Goal: Use online tool/utility: Utilize a website feature to perform a specific function

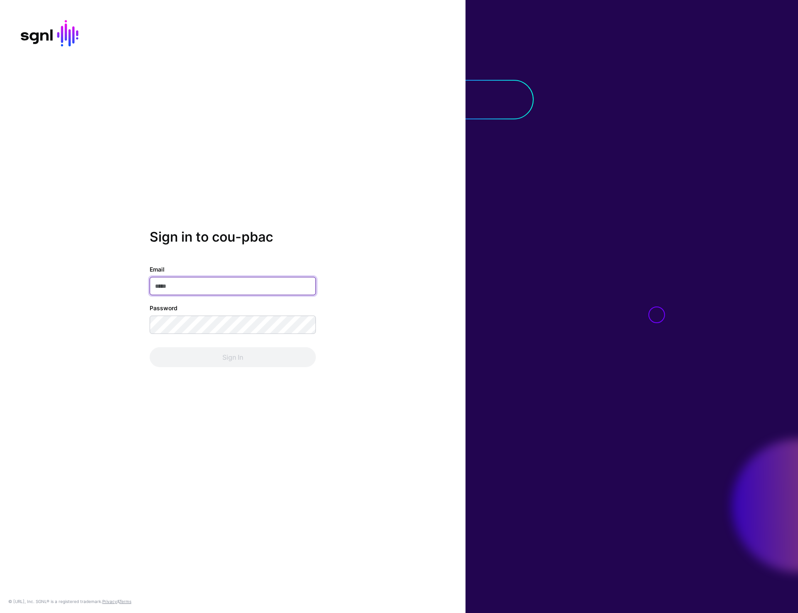
type input "**********"
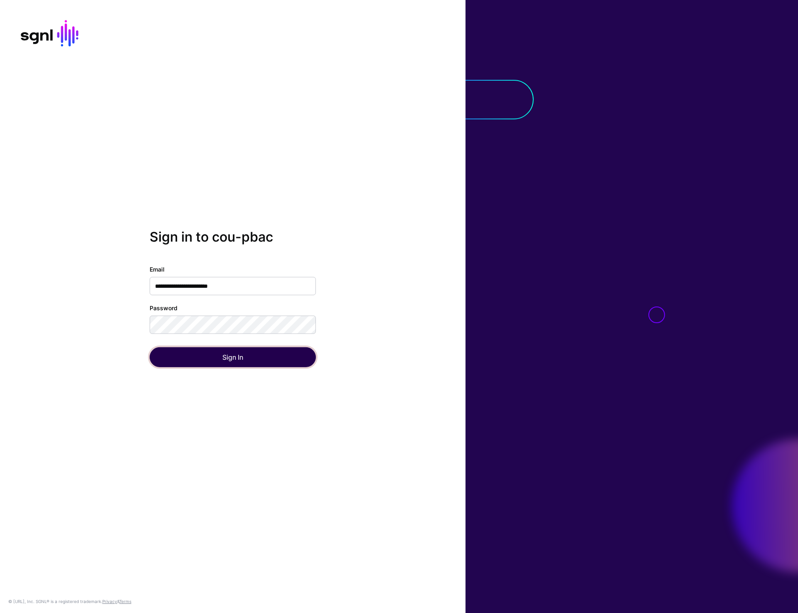
click at [207, 364] on button "Sign In" at bounding box center [233, 357] width 166 height 20
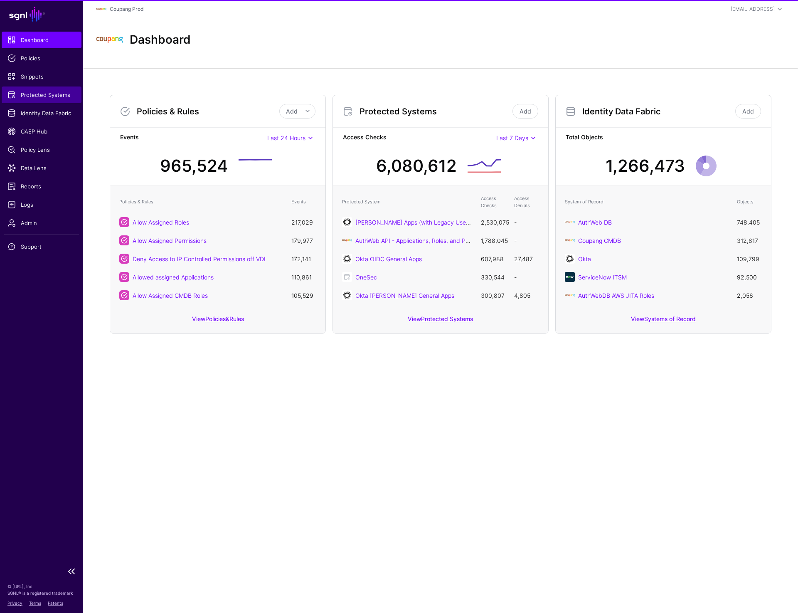
click at [33, 95] on span "Protected Systems" at bounding box center [41, 95] width 68 height 8
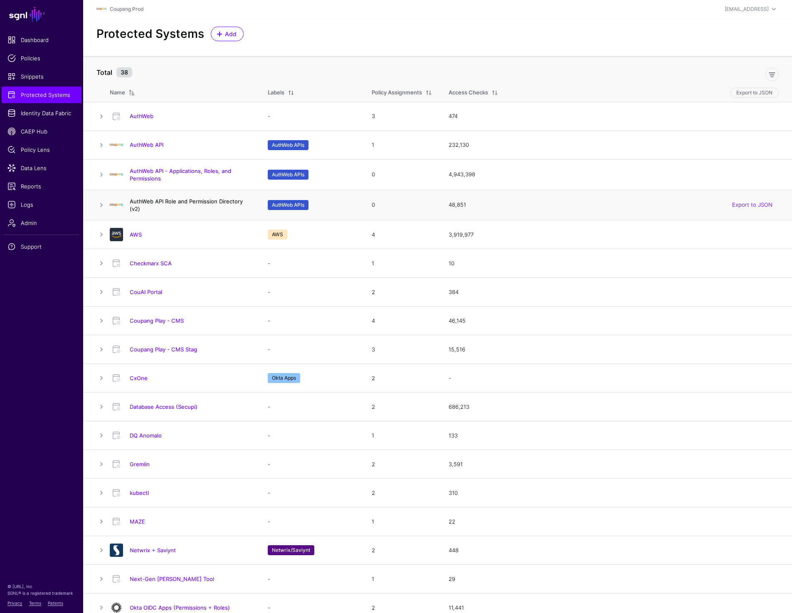
click at [144, 202] on link "AuthWeb API Role and Permission Directory (v2)" at bounding box center [186, 205] width 113 height 14
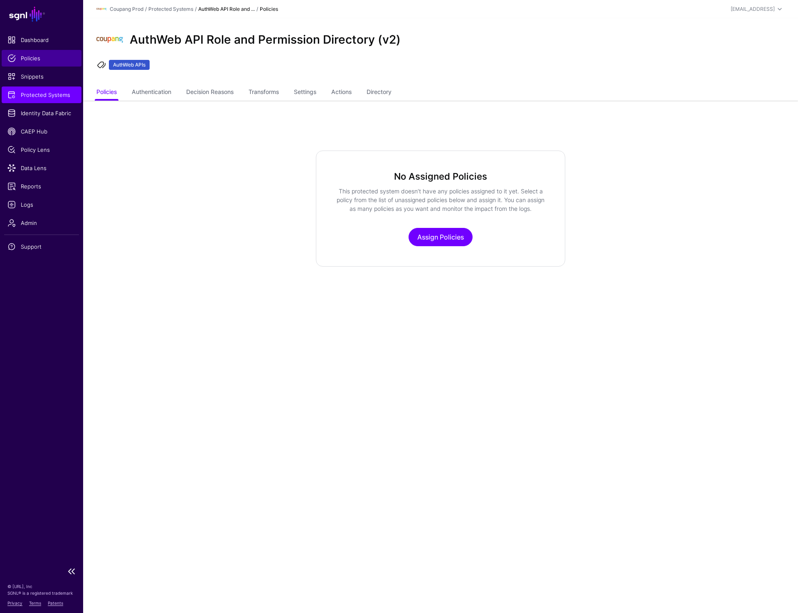
click at [34, 63] on link "Policies" at bounding box center [42, 58] width 80 height 17
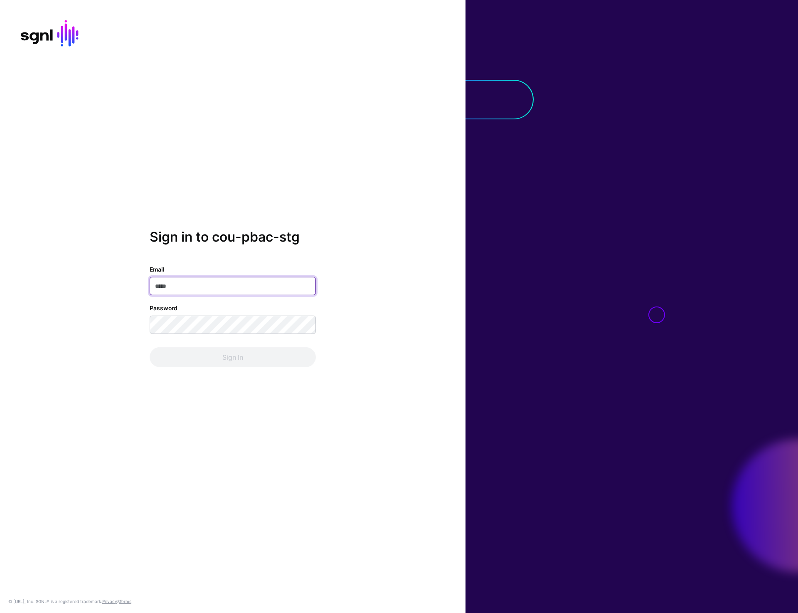
type input "**********"
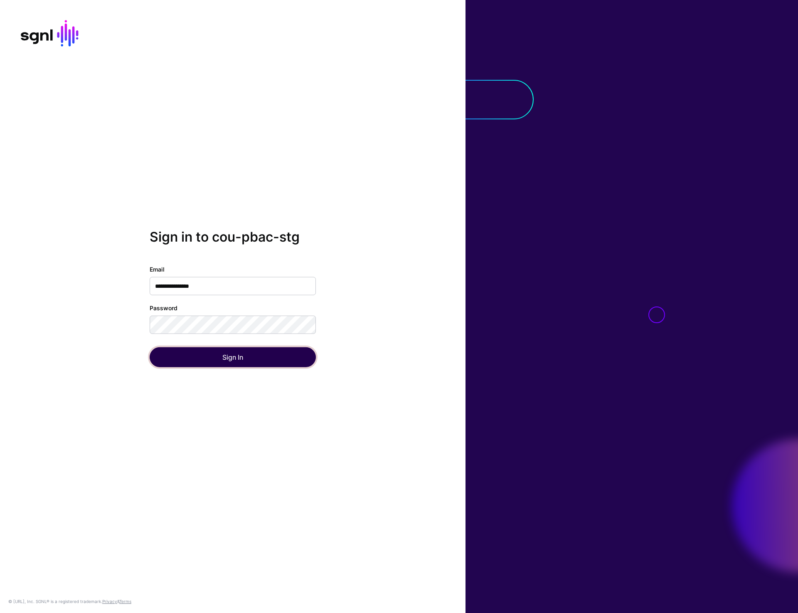
click at [207, 359] on button "Sign In" at bounding box center [233, 357] width 166 height 20
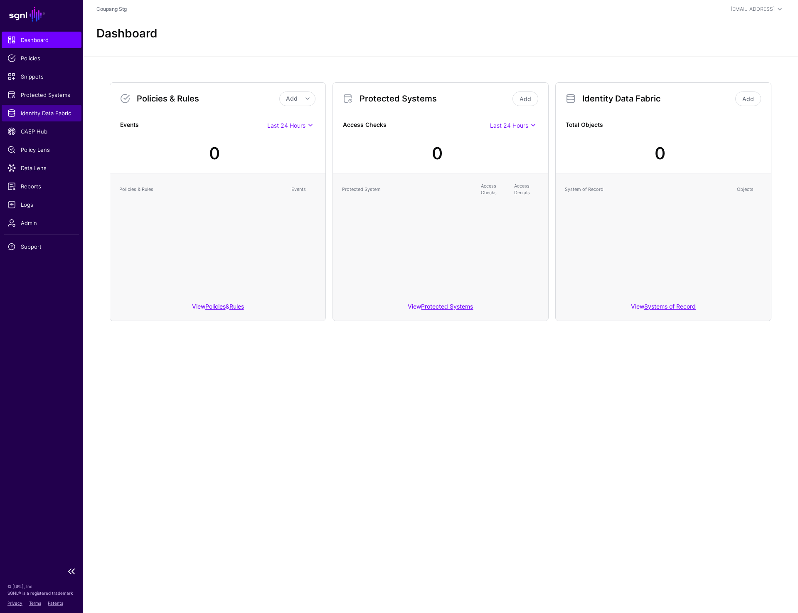
click at [34, 114] on span "Identity Data Fabric" at bounding box center [41, 113] width 68 height 8
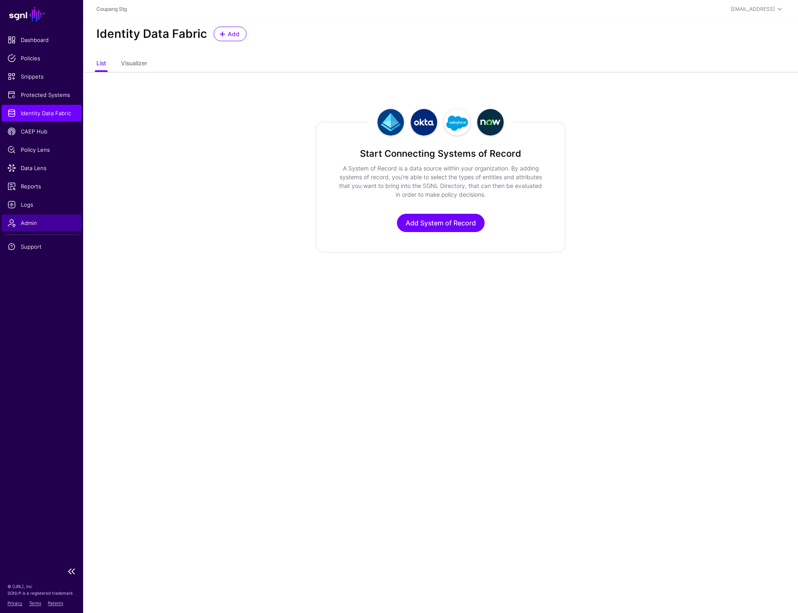
click at [21, 223] on span "Admin" at bounding box center [41, 223] width 68 height 8
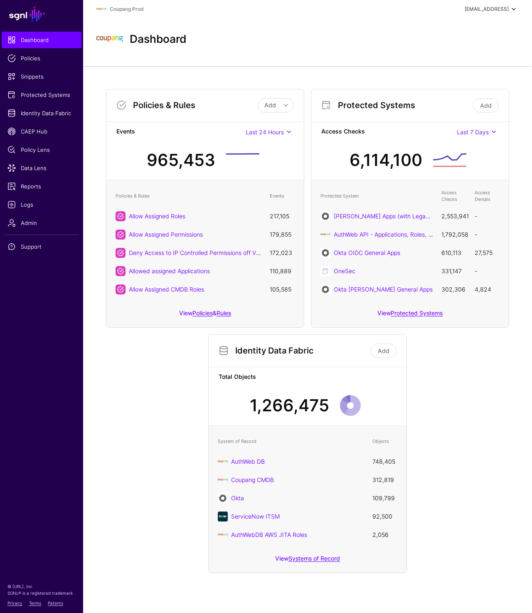
click at [488, 12] on div "prashant+readonly@sgnl.ai" at bounding box center [487, 8] width 44 height 7
click at [449, 77] on link "Log out" at bounding box center [473, 72] width 91 height 17
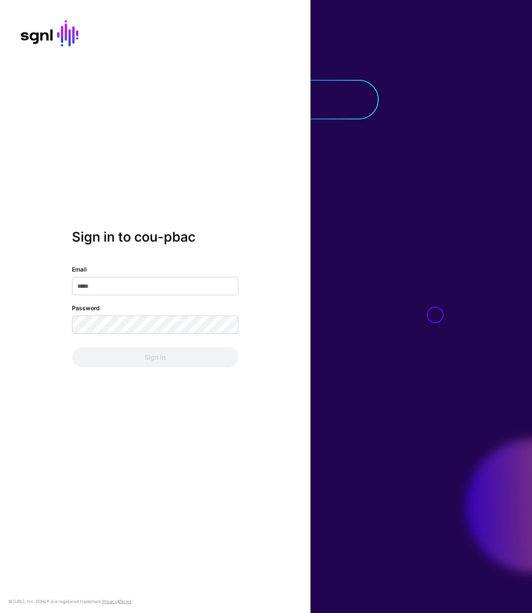
type input "**********"
click at [138, 364] on button "Sign In" at bounding box center [155, 357] width 166 height 20
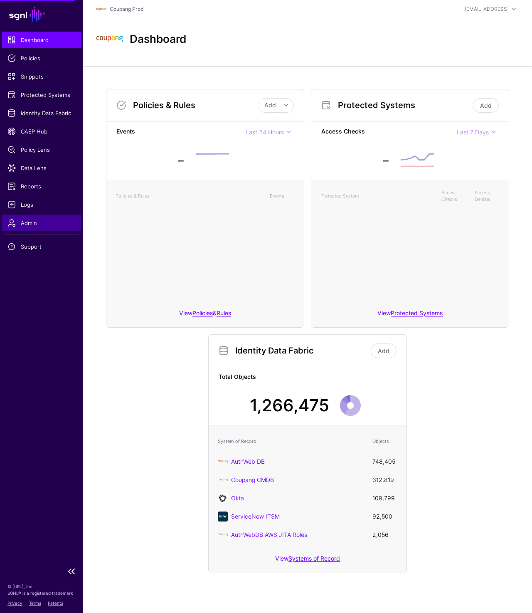
click at [29, 219] on span "Admin" at bounding box center [41, 223] width 68 height 8
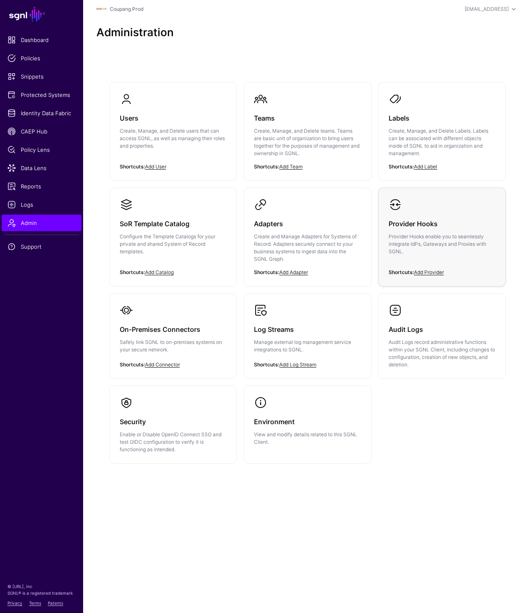
click at [399, 221] on h3 "Provider Hooks" at bounding box center [442, 224] width 107 height 12
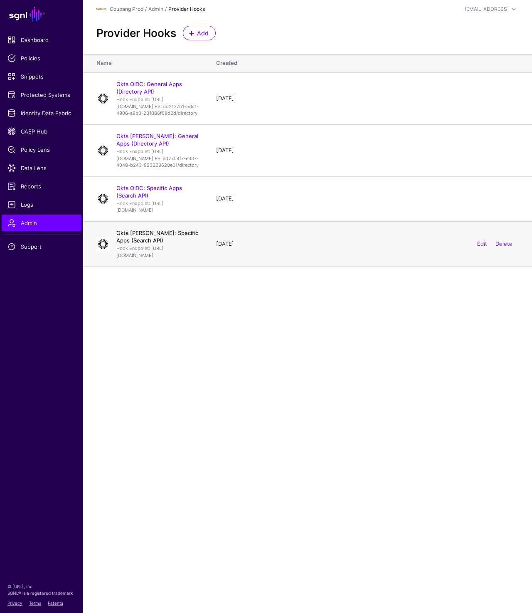
click at [169, 244] on link "Okta SAML: Specific Apps (Search API)" at bounding box center [157, 236] width 82 height 14
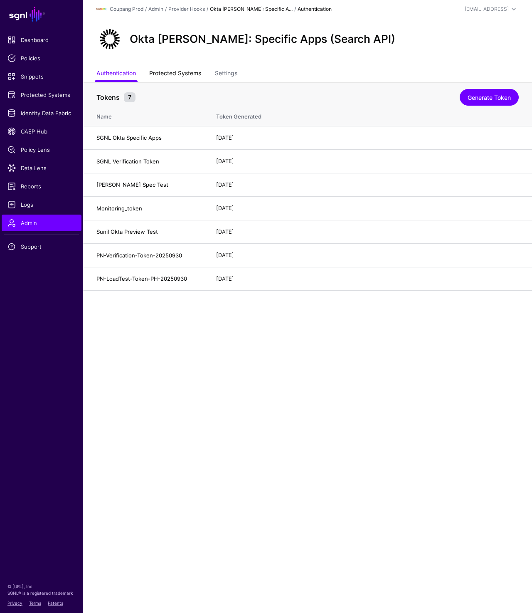
click at [180, 71] on link "Protected Systems" at bounding box center [175, 74] width 52 height 16
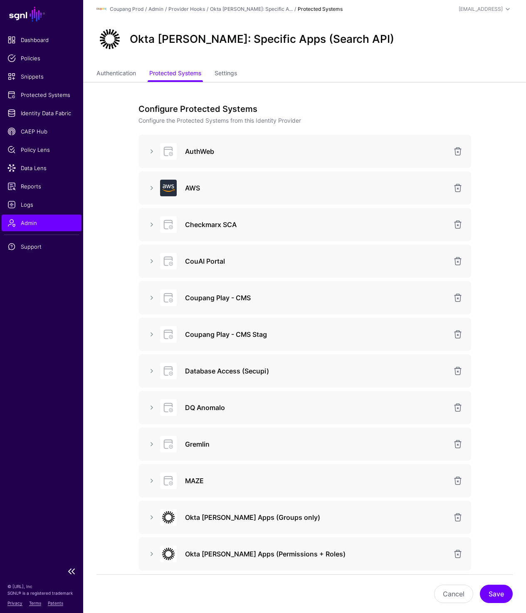
click at [40, 219] on span "Admin" at bounding box center [41, 223] width 68 height 8
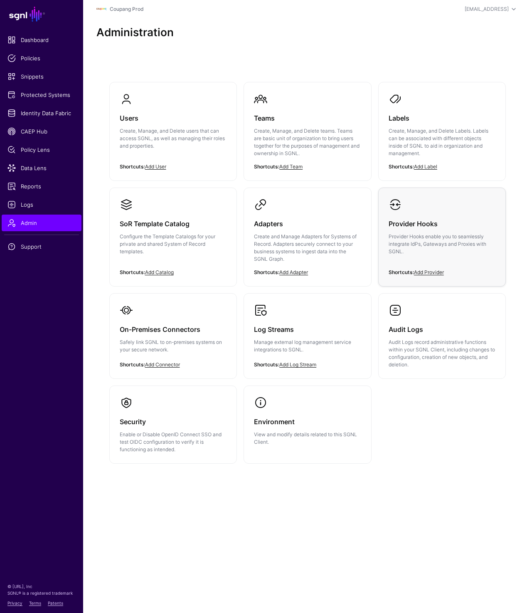
click at [440, 248] on p "Provider Hooks enable you to seamlessly integrate IdPs, Gateways and Proxies wi…" at bounding box center [442, 244] width 107 height 22
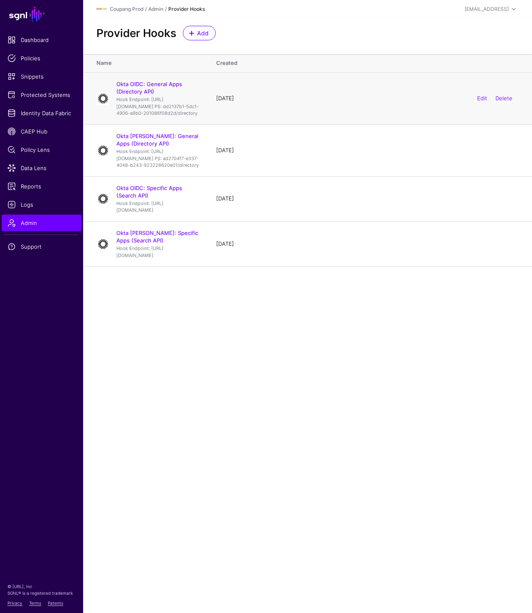
drag, startPoint x: 117, startPoint y: 99, endPoint x: 211, endPoint y: 125, distance: 97.6
click at [199, 117] on p "Hook Endpoint: https://cou-pbac.sgnlapis.cloud/access/v2/directory/query?direct…" at bounding box center [157, 106] width 83 height 21
click at [150, 100] on p "Hook Endpoint: https://cou-pbac.sgnlapis.cloud/access/v2/directory/query?direct…" at bounding box center [157, 106] width 83 height 21
drag, startPoint x: 150, startPoint y: 100, endPoint x: 199, endPoint y: 117, distance: 52.0
click at [199, 117] on p "Hook Endpoint: https://cou-pbac.sgnlapis.cloud/access/v2/directory/query?direct…" at bounding box center [157, 106] width 83 height 21
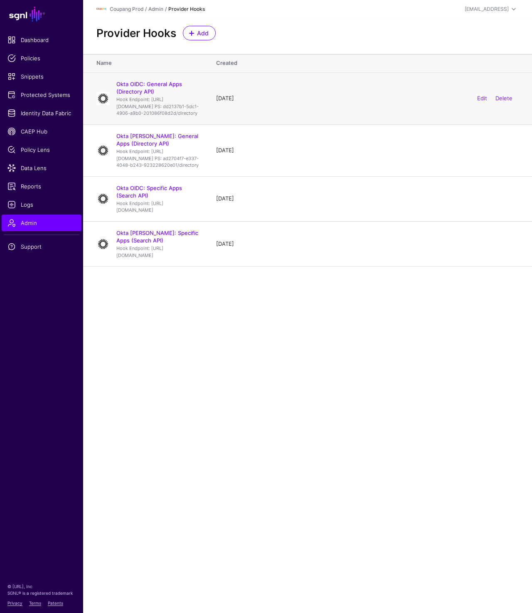
drag, startPoint x: 150, startPoint y: 99, endPoint x: 210, endPoint y: 128, distance: 66.5
click at [199, 117] on p "Hook Endpoint: https://cou-pbac.sgnlapis.cloud/access/v2/directory/query?direct…" at bounding box center [157, 106] width 83 height 21
drag, startPoint x: 118, startPoint y: 165, endPoint x: 187, endPoint y: 199, distance: 76.6
click at [187, 176] on td "Okta SAML: General Apps (Directory API) Hook Endpoint: https://cou-pbac.sgnlapi…" at bounding box center [145, 150] width 125 height 52
drag, startPoint x: 204, startPoint y: 195, endPoint x: 131, endPoint y: 190, distance: 72.9
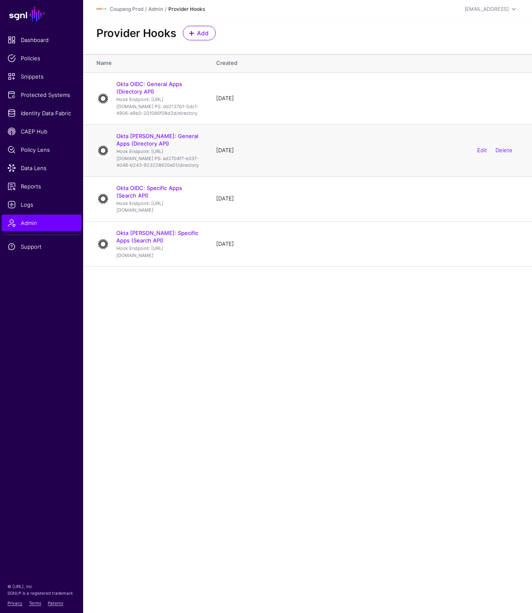
click at [131, 169] on p "Hook Endpoint: https://cou-pbac.sgnlapis.cloud/access/v2/directory/query?direct…" at bounding box center [157, 158] width 83 height 21
drag, startPoint x: 124, startPoint y: 226, endPoint x: 156, endPoint y: 235, distance: 32.7
click at [156, 214] on p "Hook Endpoint: https://cou-pbac.sgnlapis.cloud/access/v2/search?transform=true&…" at bounding box center [157, 207] width 83 height 14
drag, startPoint x: 145, startPoint y: 221, endPoint x: 191, endPoint y: 238, distance: 48.8
click at [191, 214] on p "Hook Endpoint: https://cou-pbac.sgnlapis.cloud/access/v2/search?transform=true&…" at bounding box center [157, 207] width 83 height 14
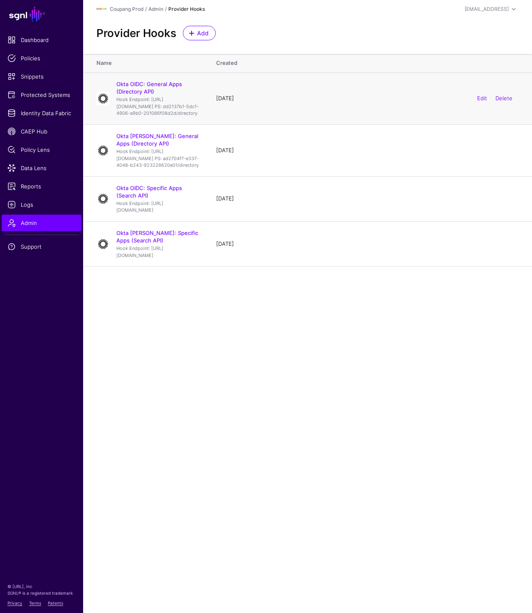
drag, startPoint x: 116, startPoint y: 98, endPoint x: 220, endPoint y: 123, distance: 107.1
click at [203, 117] on div "Okta OIDC: General Apps (Directory API) Hook Endpoint: https://cou-pbac.sgnlapi…" at bounding box center [158, 98] width 90 height 37
click at [150, 244] on link "Okta SAML: Specific Apps (Search API)" at bounding box center [157, 236] width 82 height 14
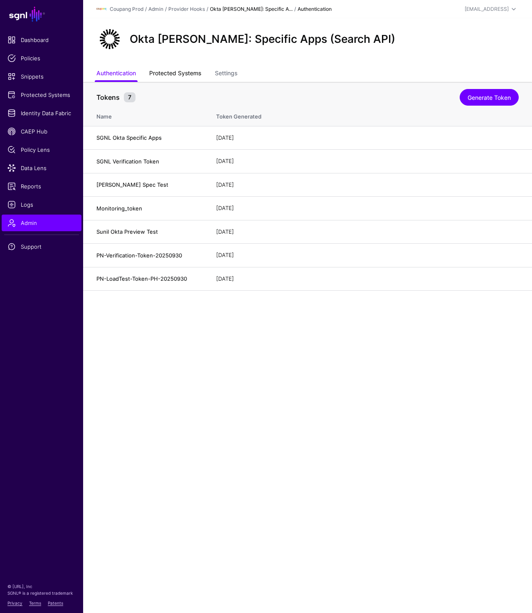
click at [174, 71] on link "Protected Systems" at bounding box center [175, 74] width 52 height 16
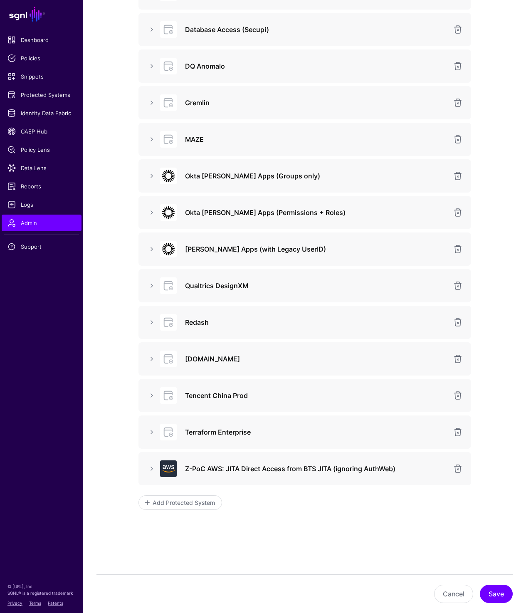
scroll to position [352, 0]
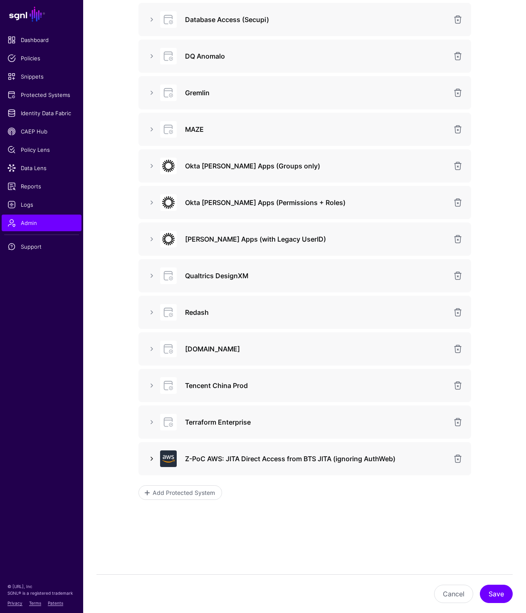
click at [152, 458] on link at bounding box center [152, 458] width 10 height 10
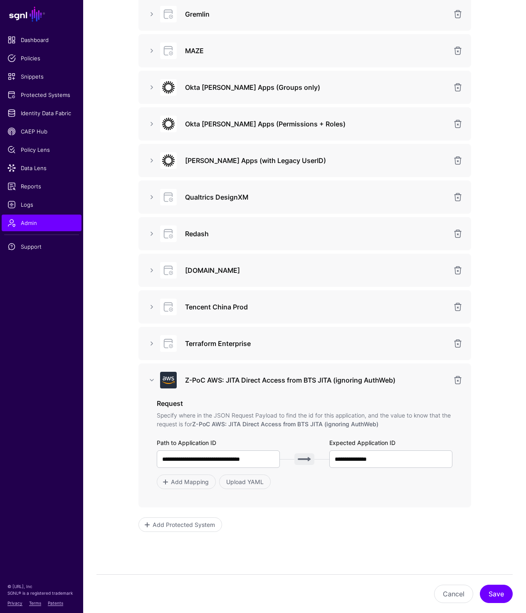
scroll to position [463, 0]
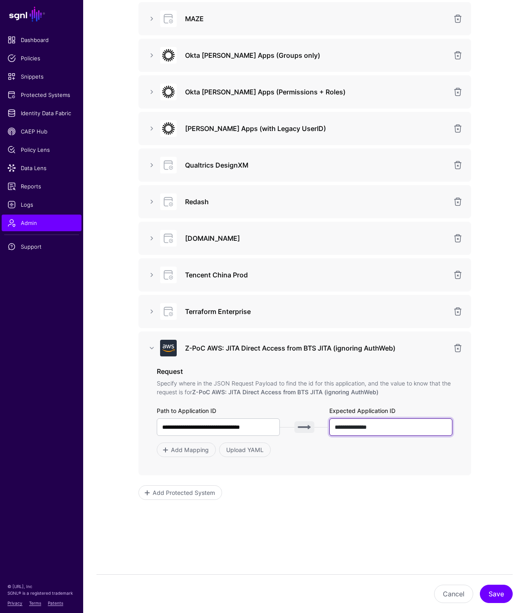
drag, startPoint x: 397, startPoint y: 425, endPoint x: 376, endPoint y: 421, distance: 21.5
click at [376, 422] on input "**********" at bounding box center [390, 426] width 123 height 17
drag, startPoint x: 180, startPoint y: 426, endPoint x: 258, endPoint y: 426, distance: 78.5
click at [258, 426] on input "**********" at bounding box center [218, 426] width 123 height 17
click at [372, 464] on div "**********" at bounding box center [304, 403] width 332 height 144
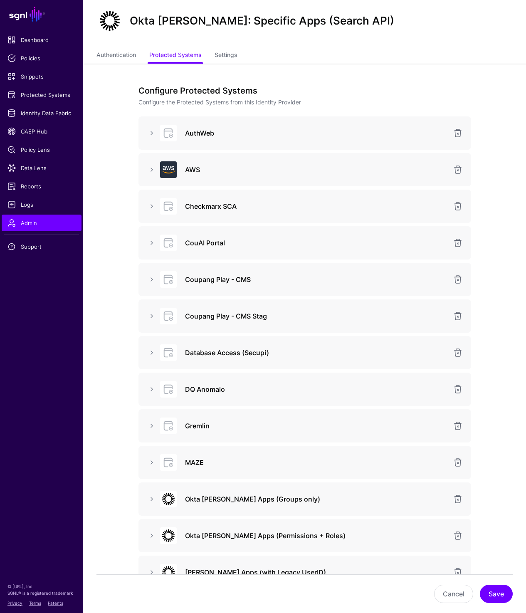
scroll to position [0, 0]
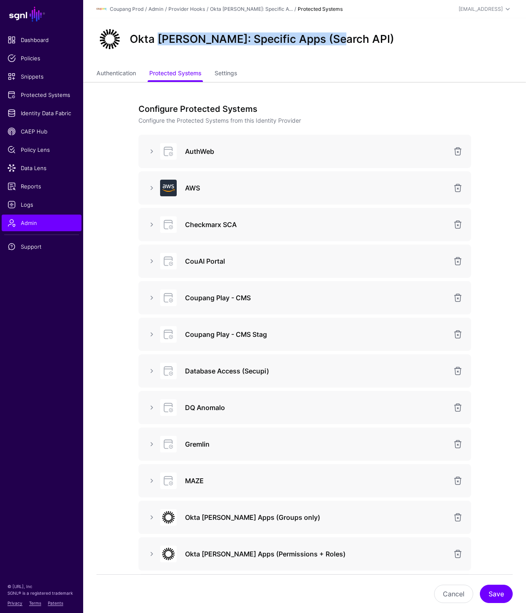
drag, startPoint x: 160, startPoint y: 37, endPoint x: 349, endPoint y: 37, distance: 189.5
click at [349, 37] on div "Okta SAML: Specific Apps (Search API)" at bounding box center [304, 39] width 423 height 27
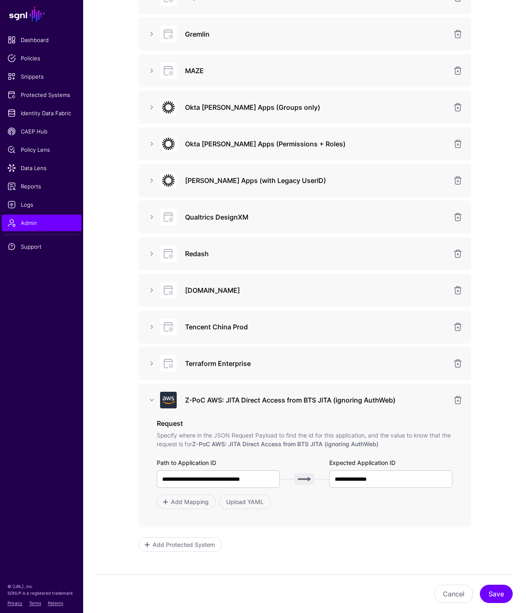
scroll to position [463, 0]
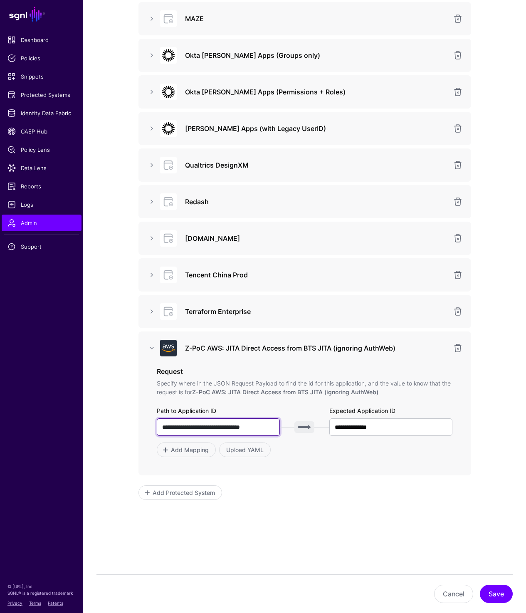
drag, startPoint x: 172, startPoint y: 426, endPoint x: 245, endPoint y: 426, distance: 72.3
click at [245, 426] on input "**********" at bounding box center [218, 426] width 123 height 17
drag, startPoint x: 333, startPoint y: 426, endPoint x: 402, endPoint y: 426, distance: 68.6
click at [402, 426] on input "**********" at bounding box center [390, 426] width 123 height 17
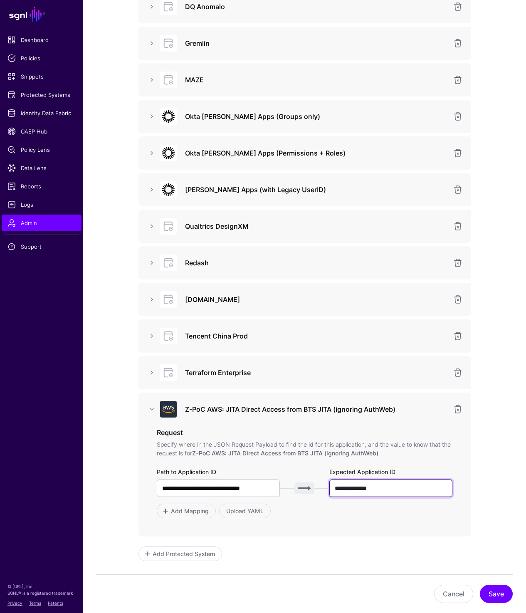
scroll to position [0, 0]
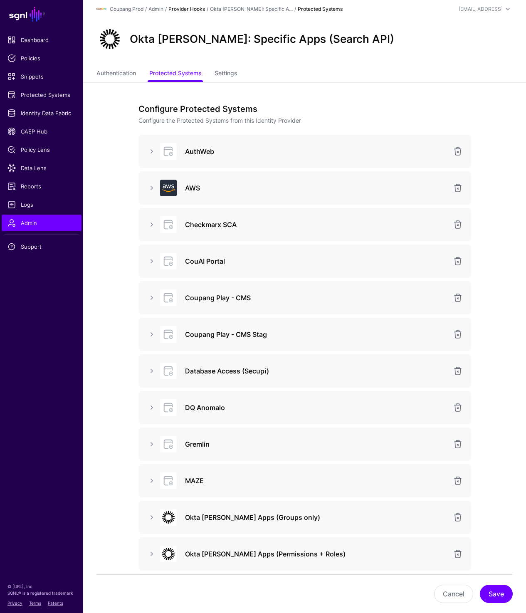
click at [183, 9] on link "Provider Hooks" at bounding box center [186, 9] width 37 height 6
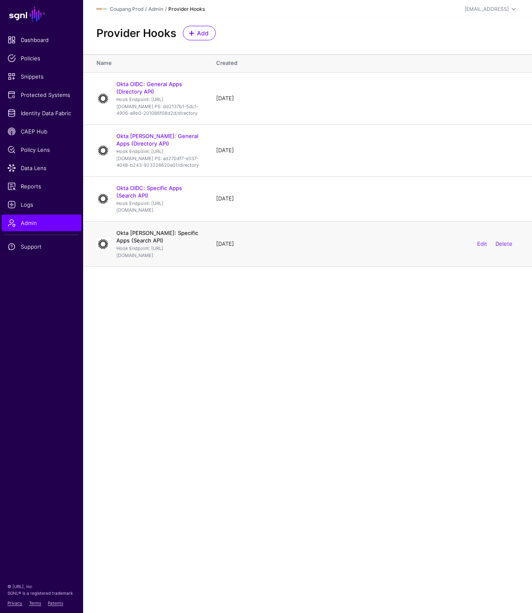
click at [186, 244] on link "Okta SAML: Specific Apps (Search API)" at bounding box center [157, 236] width 82 height 14
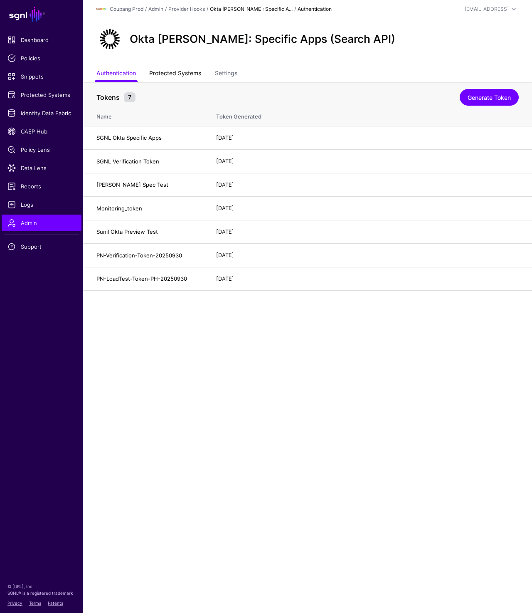
click at [170, 78] on link "Protected Systems" at bounding box center [175, 74] width 52 height 16
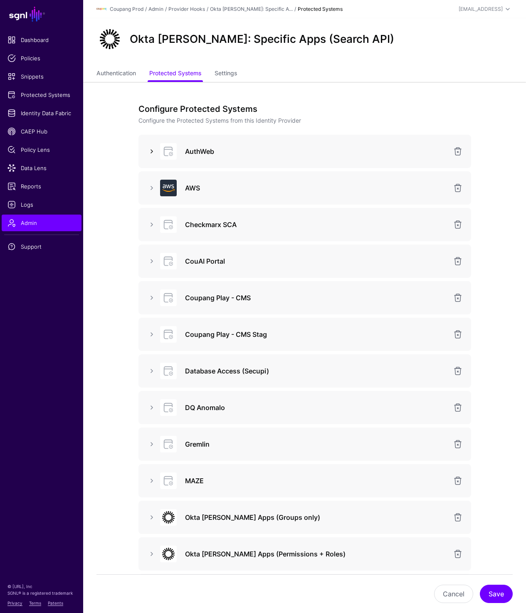
click at [153, 150] on link at bounding box center [152, 151] width 10 height 10
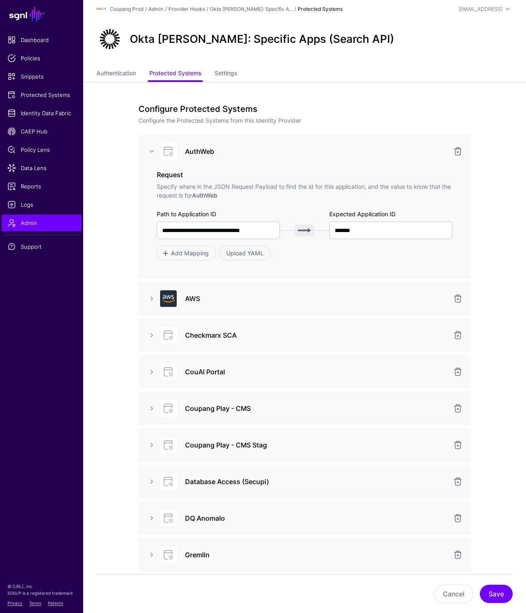
scroll to position [25, 0]
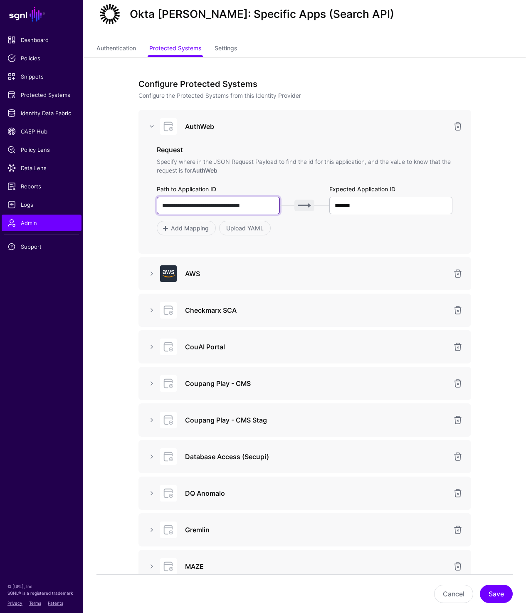
drag, startPoint x: 267, startPoint y: 207, endPoint x: 101, endPoint y: 207, distance: 165.8
click at [101, 207] on app-admin-providers-item-integrations "**********" at bounding box center [304, 553] width 443 height 993
drag, startPoint x: 383, startPoint y: 203, endPoint x: 315, endPoint y: 203, distance: 68.2
click at [315, 203] on div "**********" at bounding box center [305, 205] width 296 height 17
click at [150, 312] on link at bounding box center [152, 310] width 10 height 10
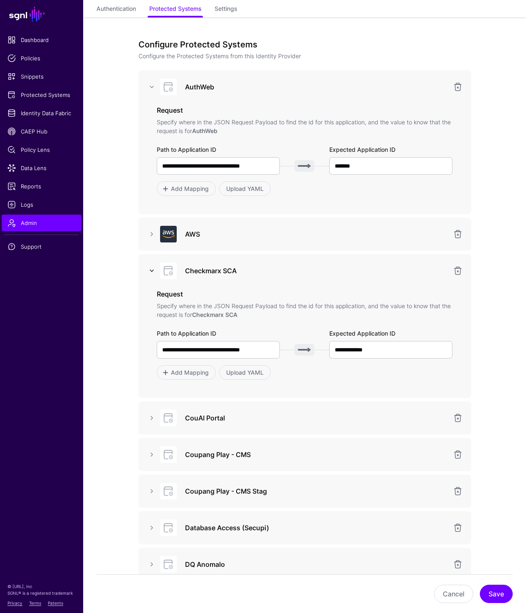
scroll to position [74, 0]
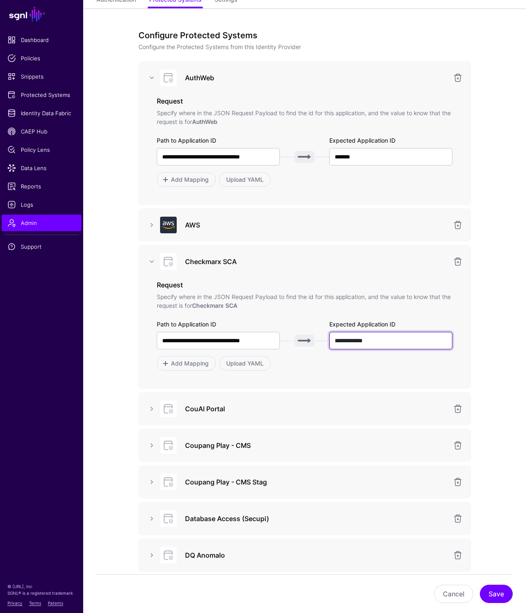
drag, startPoint x: 411, startPoint y: 342, endPoint x: 248, endPoint y: 332, distance: 163.6
click at [248, 332] on div "**********" at bounding box center [305, 340] width 296 height 17
click at [152, 409] on link at bounding box center [152, 409] width 10 height 10
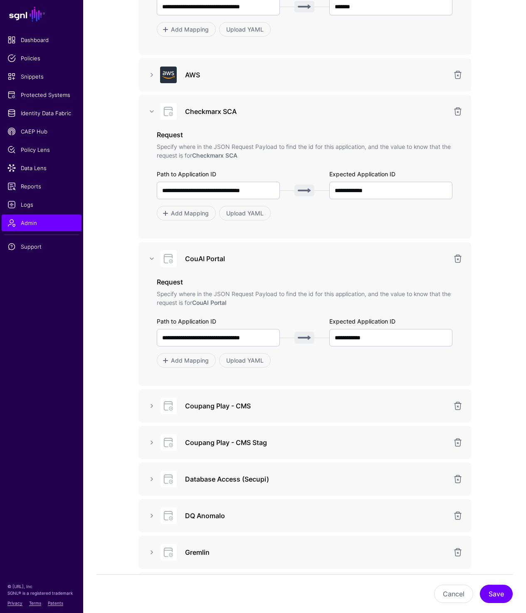
scroll to position [224, 0]
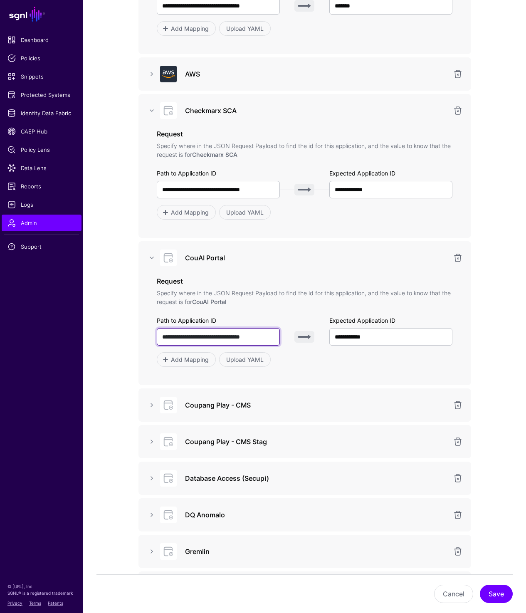
click at [235, 336] on input "**********" at bounding box center [218, 336] width 123 height 17
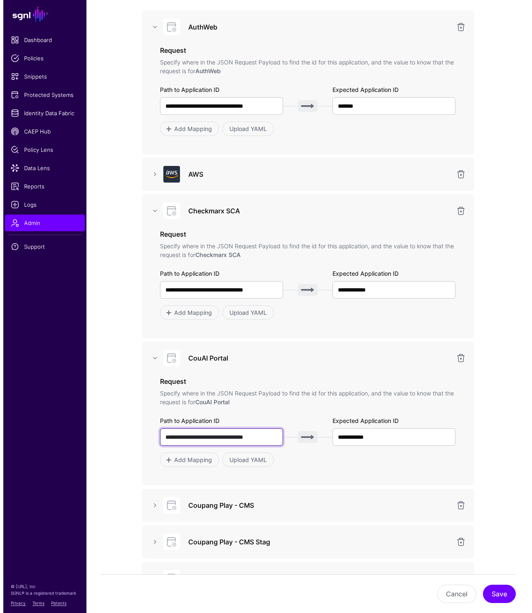
scroll to position [0, 0]
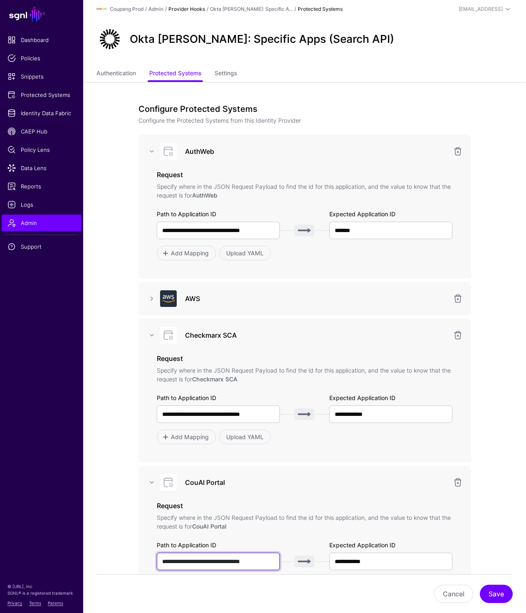
type input "**********"
click at [176, 9] on link "Provider Hooks" at bounding box center [186, 9] width 37 height 6
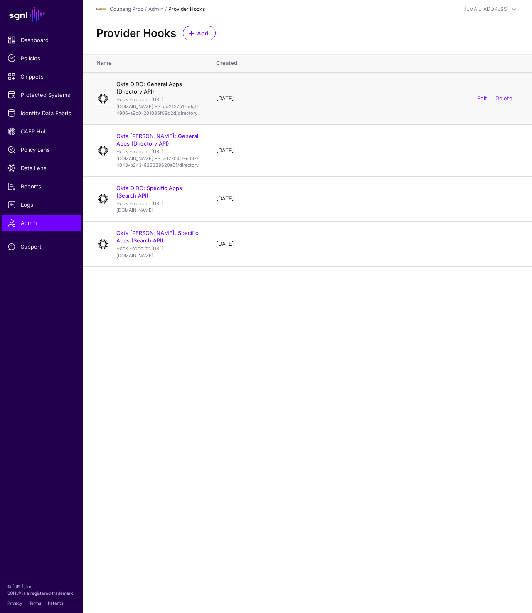
click at [142, 84] on link "Okta OIDC: General Apps (Directory API)" at bounding box center [149, 88] width 66 height 14
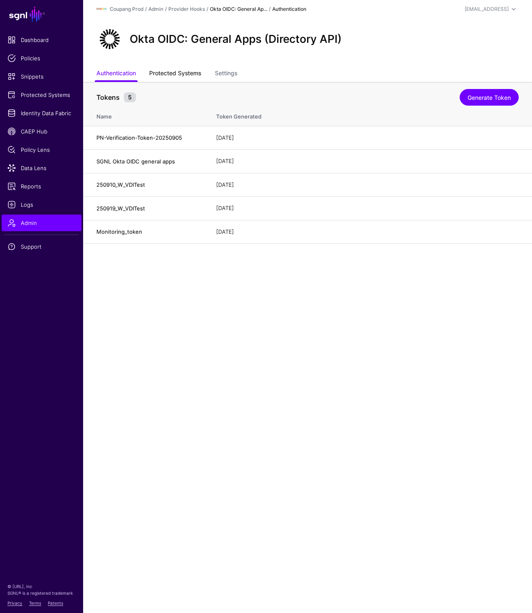
click at [184, 76] on link "Protected Systems" at bounding box center [175, 74] width 52 height 16
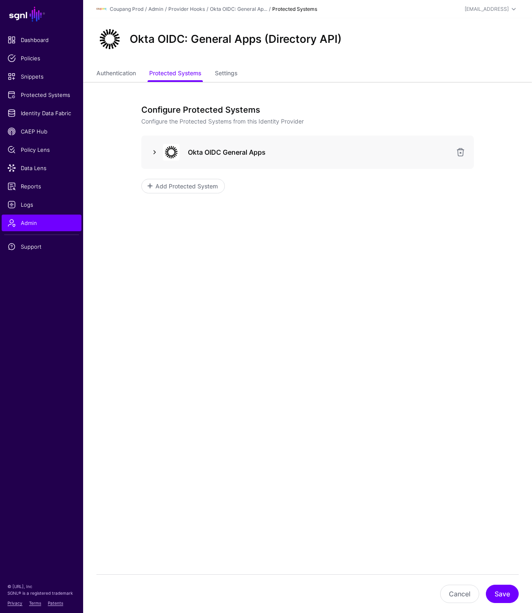
click at [153, 148] on link at bounding box center [155, 152] width 10 height 10
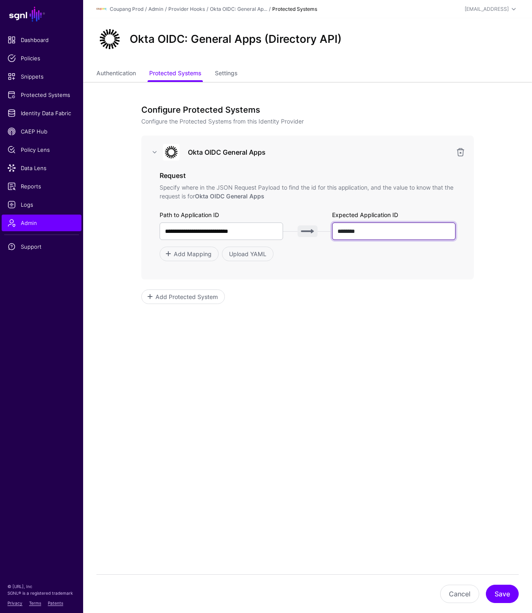
drag, startPoint x: 395, startPoint y: 232, endPoint x: 253, endPoint y: 232, distance: 142.1
click at [253, 232] on div "**********" at bounding box center [308, 230] width 296 height 17
click at [185, 8] on link "Provider Hooks" at bounding box center [186, 9] width 37 height 6
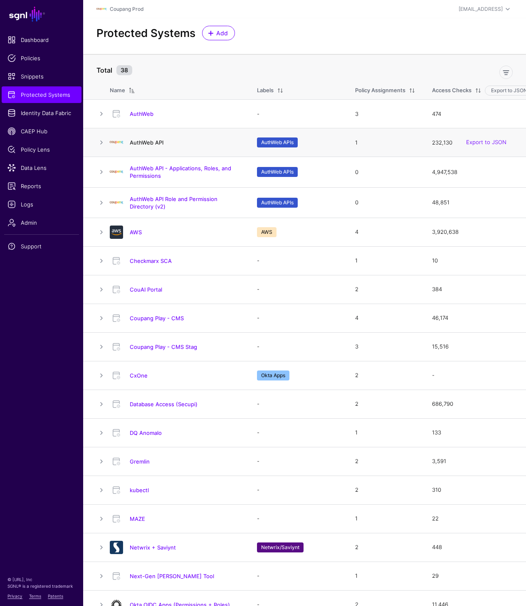
click at [153, 141] on link "AuthWeb API" at bounding box center [147, 142] width 34 height 7
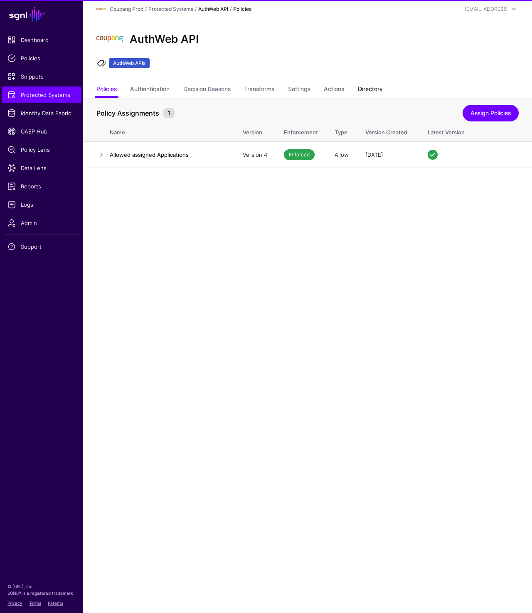
click at [372, 91] on link "Directory" at bounding box center [370, 90] width 25 height 16
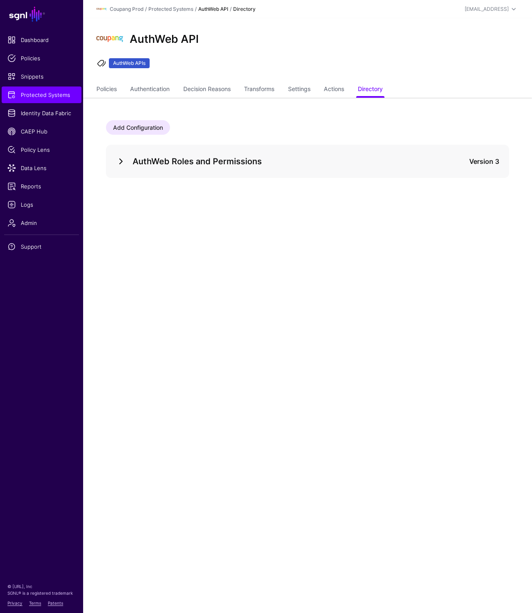
click at [120, 158] on link at bounding box center [121, 161] width 10 height 10
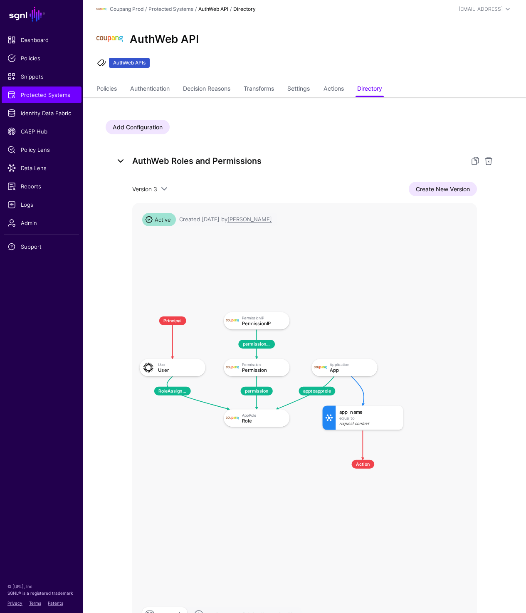
click at [119, 159] on link at bounding box center [121, 161] width 10 height 10
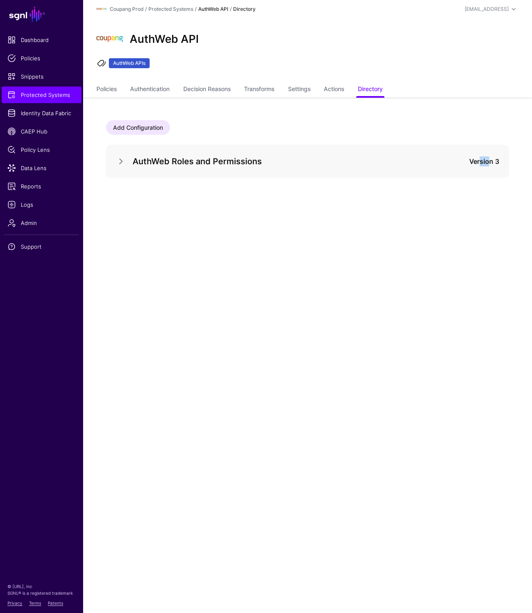
drag, startPoint x: 486, startPoint y: 163, endPoint x: 477, endPoint y: 163, distance: 9.6
click at [477, 163] on div "Version 3" at bounding box center [474, 161] width 50 height 10
click at [45, 111] on span "Identity Data Fabric" at bounding box center [41, 113] width 68 height 8
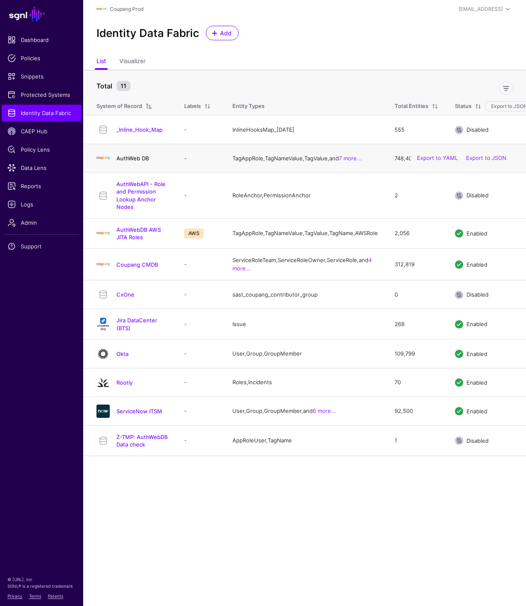
click at [131, 161] on link "AuthWeb DB" at bounding box center [132, 158] width 32 height 7
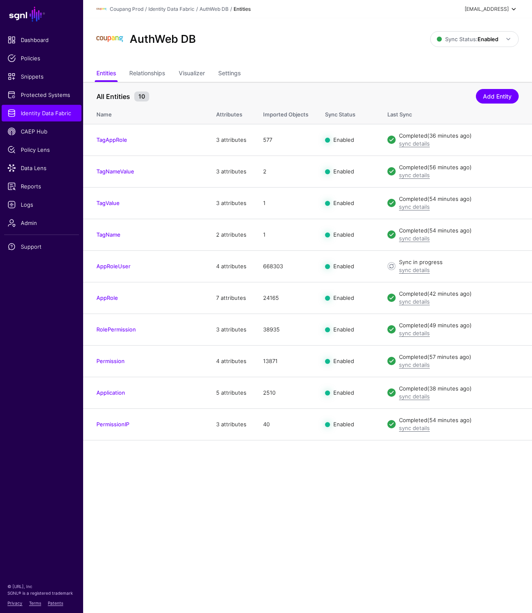
click at [485, 7] on div "prashant@sgnl.ai" at bounding box center [487, 8] width 44 height 7
click at [449, 77] on link "Log out" at bounding box center [473, 72] width 91 height 17
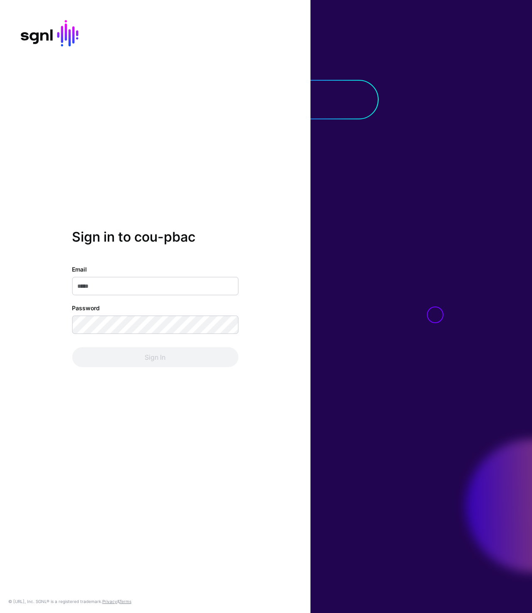
type input "**********"
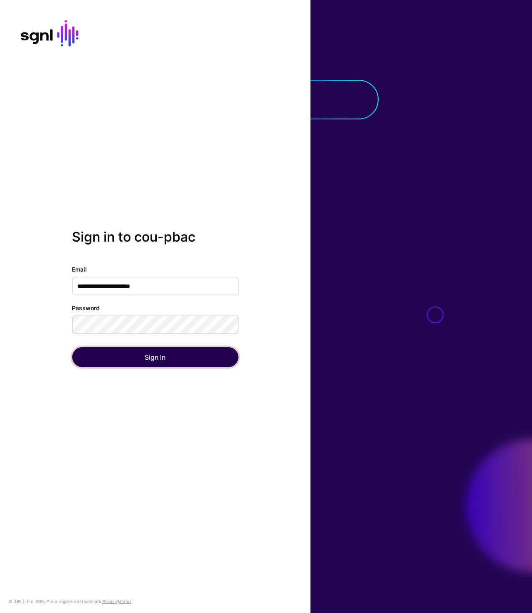
click at [142, 355] on button "Sign In" at bounding box center [155, 357] width 166 height 20
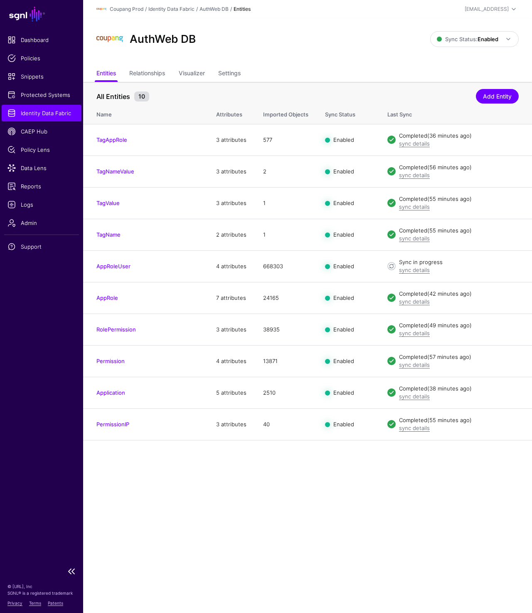
click at [32, 113] on span "Identity Data Fabric" at bounding box center [41, 113] width 68 height 8
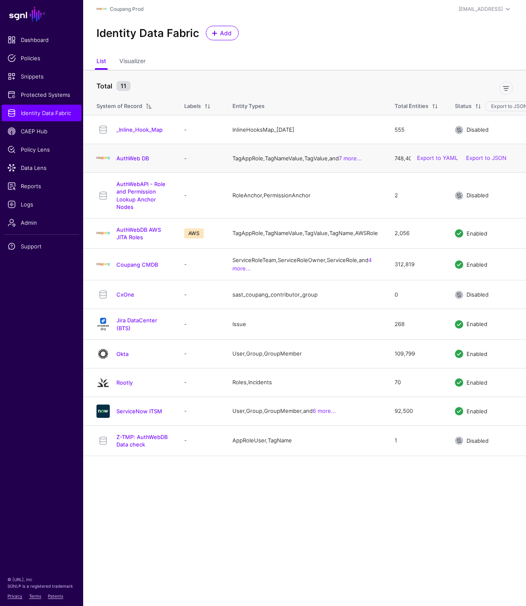
click at [127, 162] on h4 "AuthWeb DB" at bounding box center [141, 158] width 51 height 7
click at [127, 153] on div "AuthWeb DB" at bounding box center [132, 158] width 78 height 13
click at [127, 162] on link "AuthWeb DB" at bounding box center [132, 158] width 32 height 7
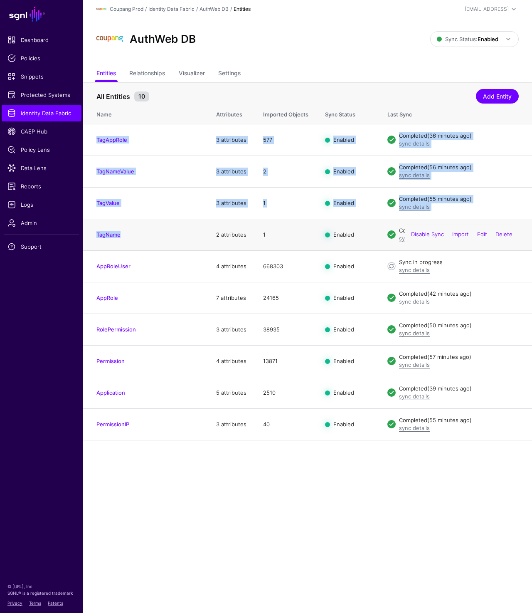
drag, startPoint x: 91, startPoint y: 136, endPoint x: 128, endPoint y: 236, distance: 106.3
click at [128, 236] on tbody "TagAppRole 3 attributes 577 Enabled Completed (36 minutes ago) sync details Dis…" at bounding box center [307, 282] width 449 height 316
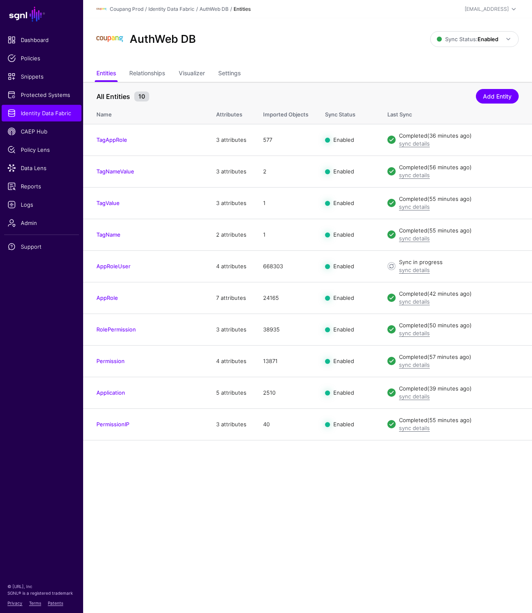
click at [145, 538] on main "SGNL Dashboard Policies Snippets Protected Systems Identity Data Fabric CAEP Hu…" at bounding box center [266, 306] width 532 height 613
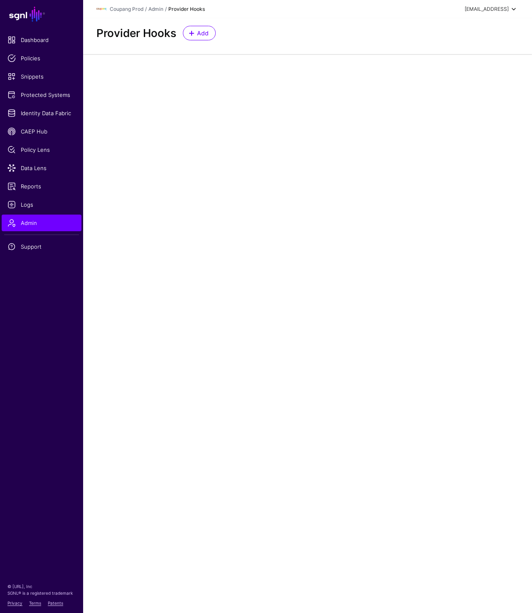
click at [485, 5] on div "[EMAIL_ADDRESS]" at bounding box center [492, 9] width 54 height 10
click at [460, 69] on div "Log out" at bounding box center [452, 72] width 21 height 7
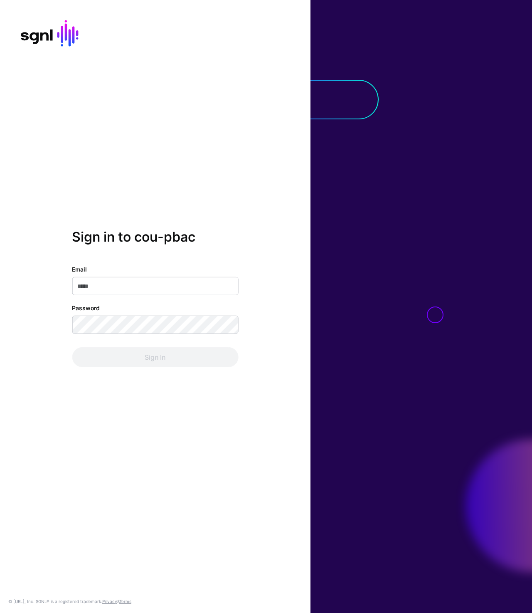
type input "**********"
click at [136, 356] on button "Sign In" at bounding box center [155, 357] width 166 height 20
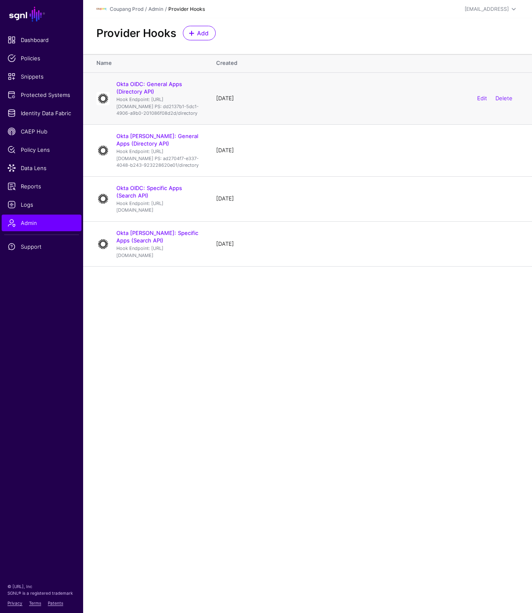
drag, startPoint x: 118, startPoint y: 98, endPoint x: 207, endPoint y: 116, distance: 91.4
click at [199, 116] on p "Hook Endpoint: https://cou-pbac.sgnlapis.cloud/access/v2/directory/query?direct…" at bounding box center [157, 106] width 83 height 21
click at [180, 244] on link "Okta SAML: Specific Apps (Search API)" at bounding box center [157, 236] width 82 height 14
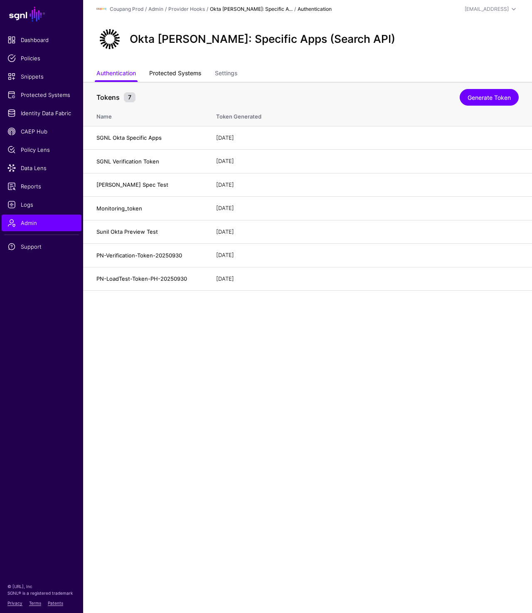
click at [159, 73] on link "Protected Systems" at bounding box center [175, 74] width 52 height 16
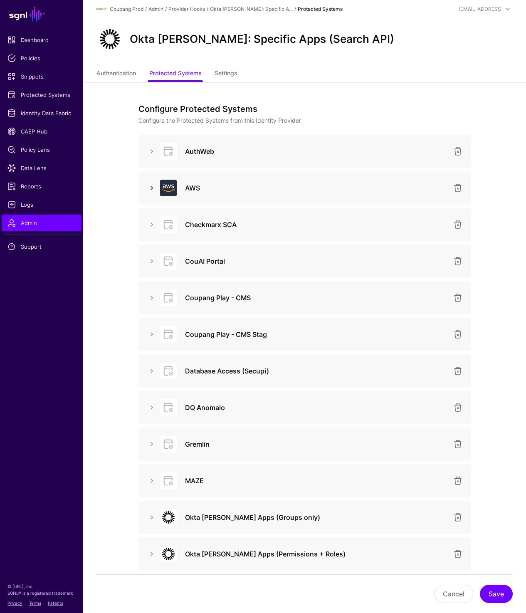
click at [150, 187] on link at bounding box center [152, 188] width 10 height 10
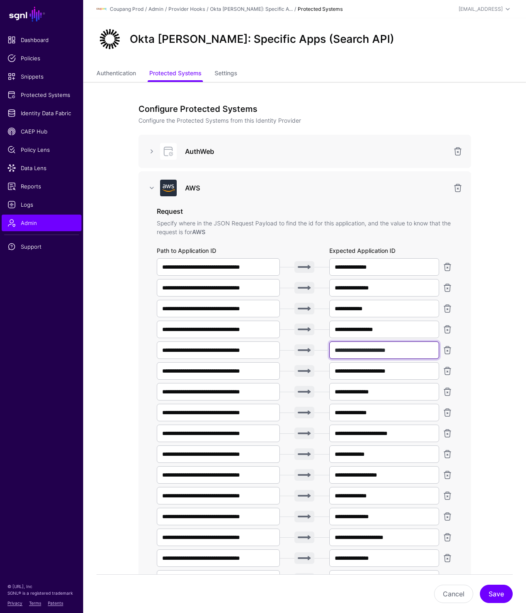
drag, startPoint x: 413, startPoint y: 352, endPoint x: 284, endPoint y: 352, distance: 128.8
click at [284, 352] on div "**********" at bounding box center [305, 349] width 296 height 17
drag, startPoint x: 423, startPoint y: 370, endPoint x: 325, endPoint y: 370, distance: 98.5
click at [325, 370] on div "**********" at bounding box center [305, 370] width 296 height 17
drag, startPoint x: 408, startPoint y: 389, endPoint x: 278, endPoint y: 390, distance: 129.7
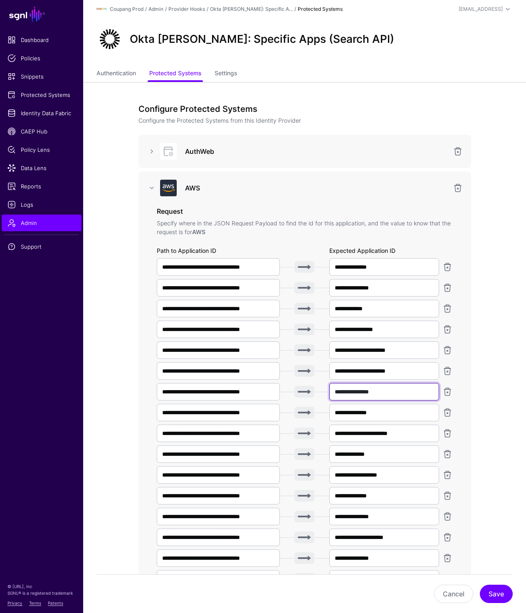
click at [278, 390] on div "**********" at bounding box center [305, 391] width 296 height 17
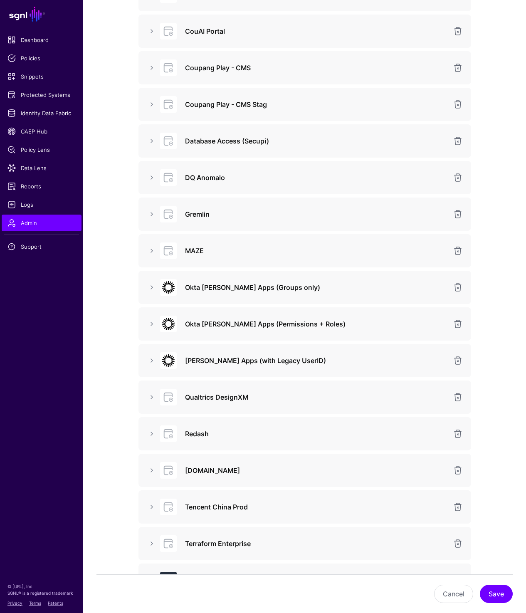
scroll to position [816, 0]
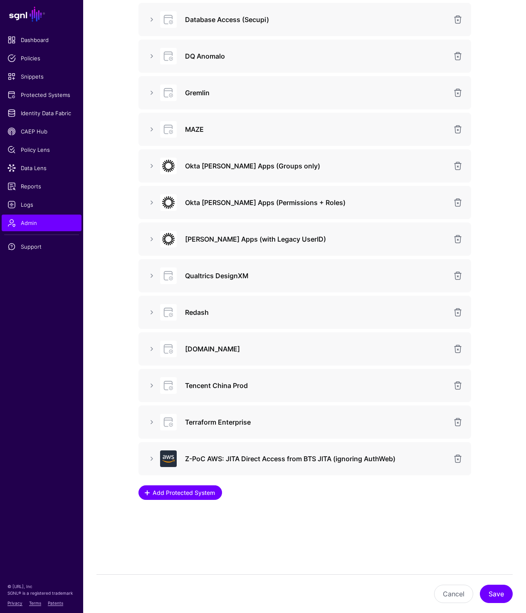
click at [181, 495] on span "Add Protected System" at bounding box center [183, 492] width 64 height 9
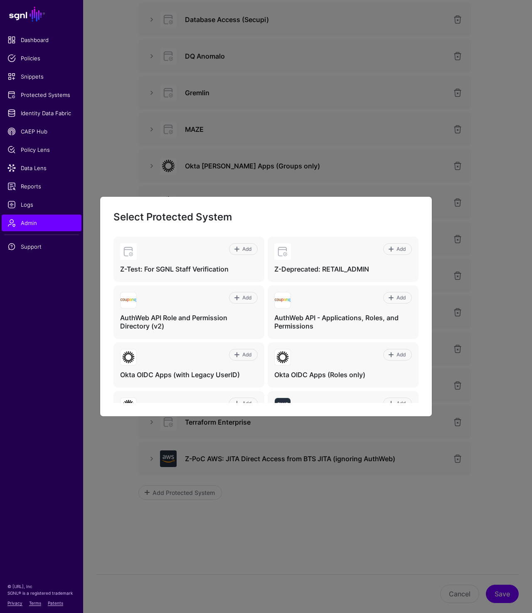
click at [317, 551] on ngb-modal-window "Select Protected System Add Z-Test: For SGNL Staff Verification Add Z-Deprecate…" at bounding box center [266, 306] width 532 height 613
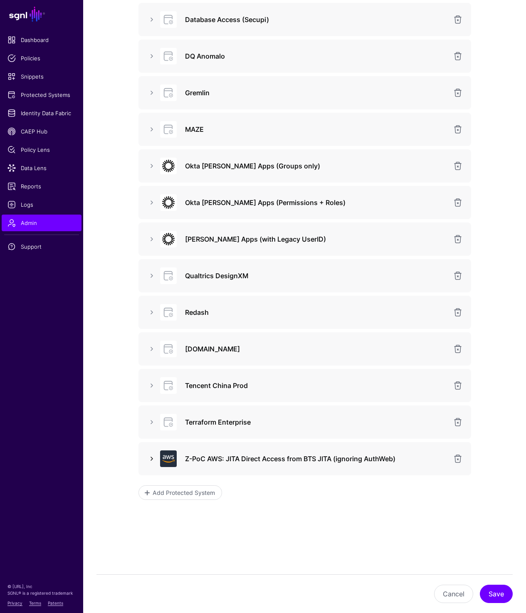
click at [148, 460] on link at bounding box center [152, 458] width 10 height 10
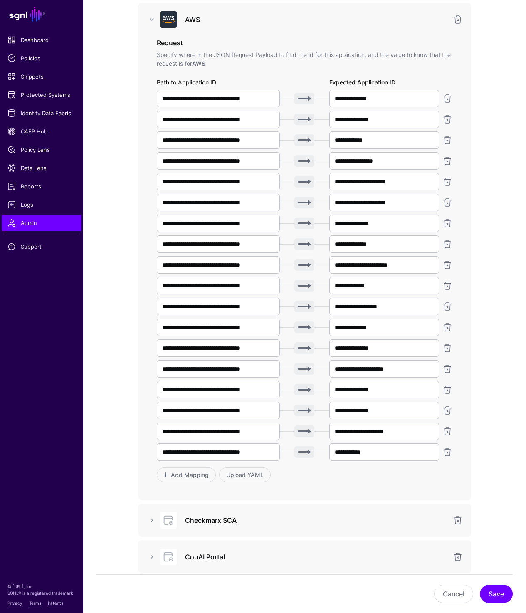
scroll to position [0, 0]
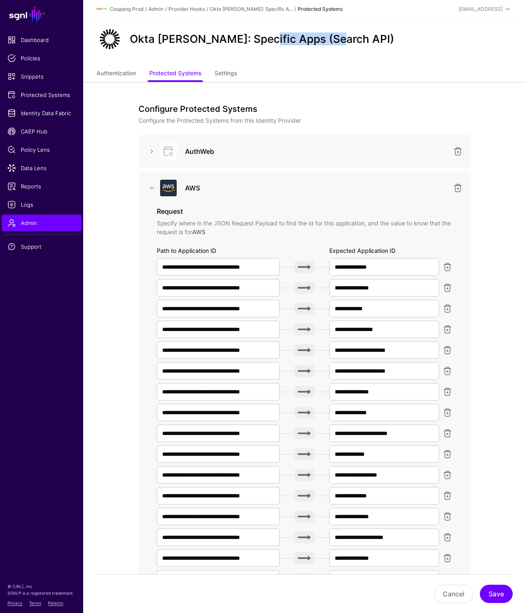
drag, startPoint x: 267, startPoint y: 39, endPoint x: 368, endPoint y: 39, distance: 101.4
click at [368, 39] on div "Okta SAML: Specific Apps (Search API)" at bounding box center [304, 39] width 423 height 27
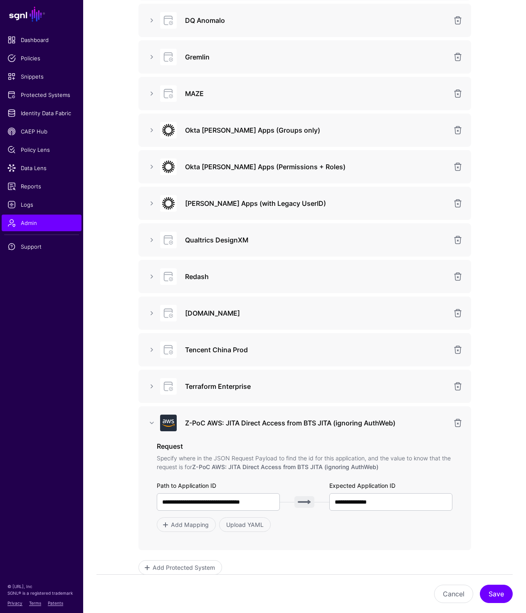
scroll to position [926, 0]
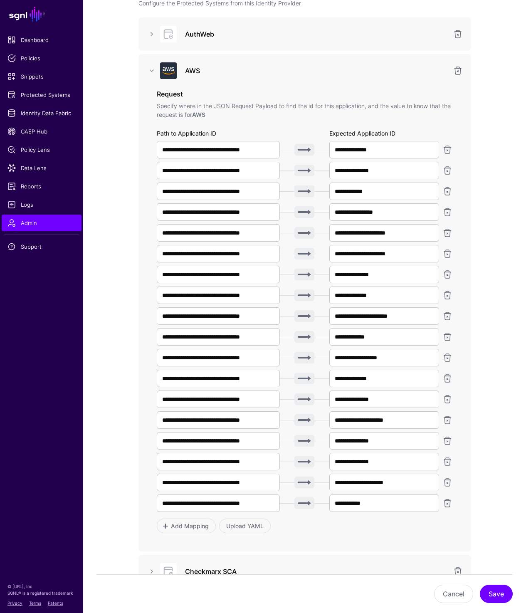
scroll to position [12, 0]
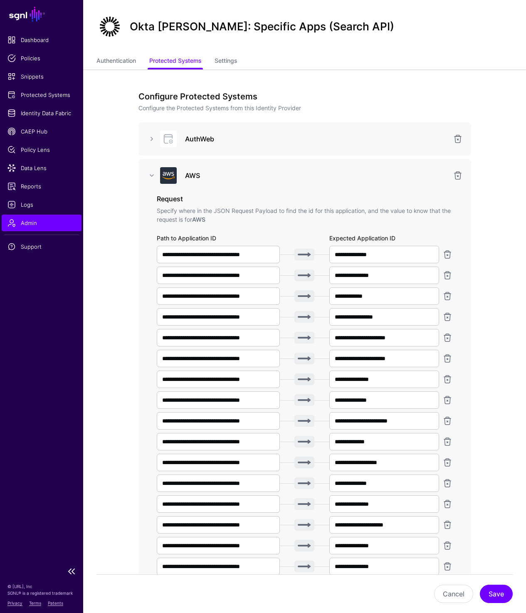
click at [31, 225] on span "Admin" at bounding box center [41, 223] width 68 height 8
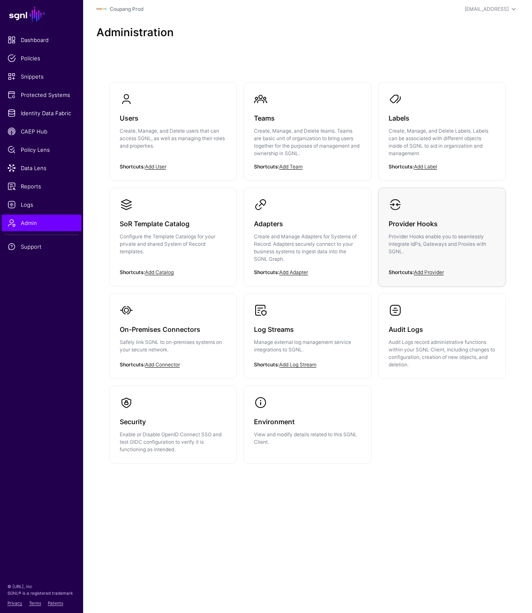
click at [400, 222] on h3 "Provider Hooks" at bounding box center [442, 224] width 107 height 12
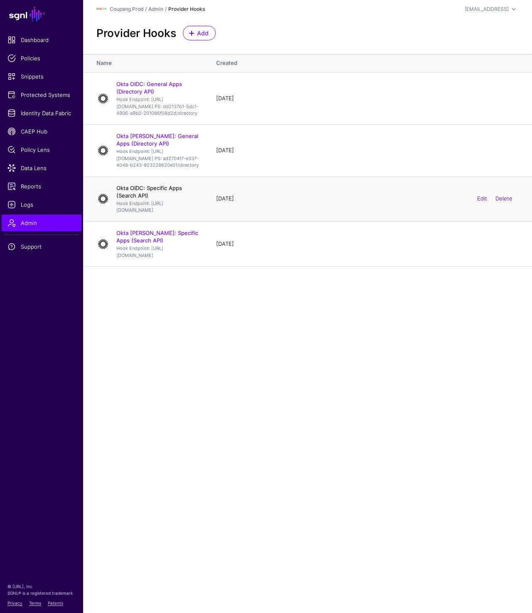
click at [176, 199] on link "Okta OIDC: Specific Apps (Search API)" at bounding box center [149, 192] width 66 height 14
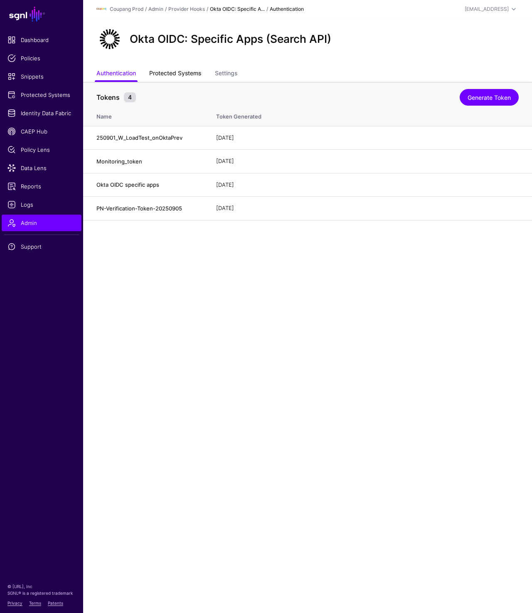
click at [165, 79] on link "Protected Systems" at bounding box center [175, 74] width 52 height 16
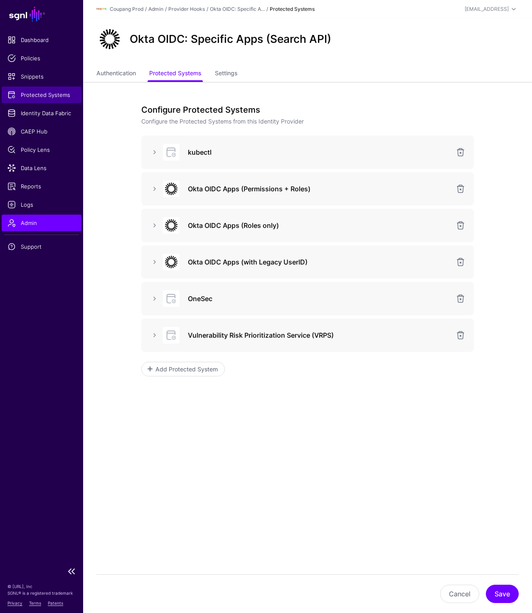
click at [43, 99] on link "Protected Systems" at bounding box center [42, 94] width 80 height 17
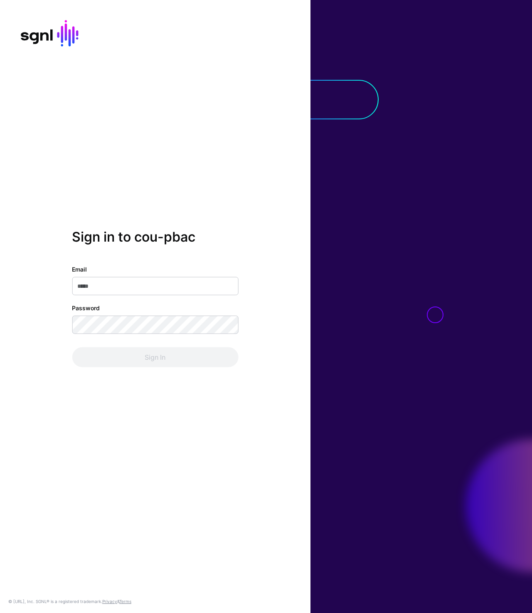
click at [177, 130] on div "Sign in to cou-pbac Email Password Sign In © [URL], Inc. SGNL® is a registered …" at bounding box center [155, 306] width 310 height 613
type input "**********"
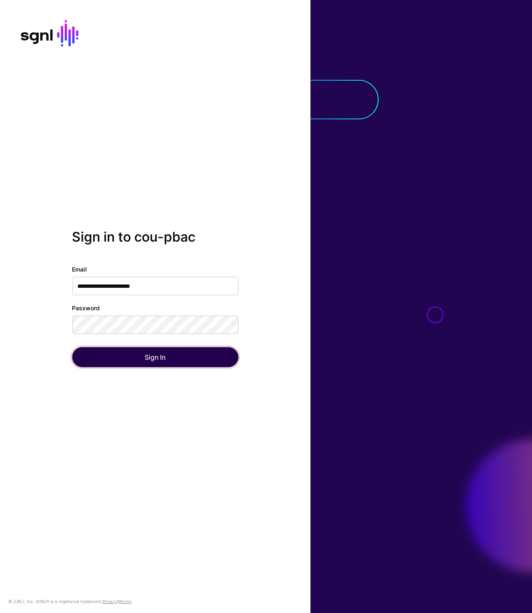
click at [165, 359] on button "Sign In" at bounding box center [155, 357] width 166 height 20
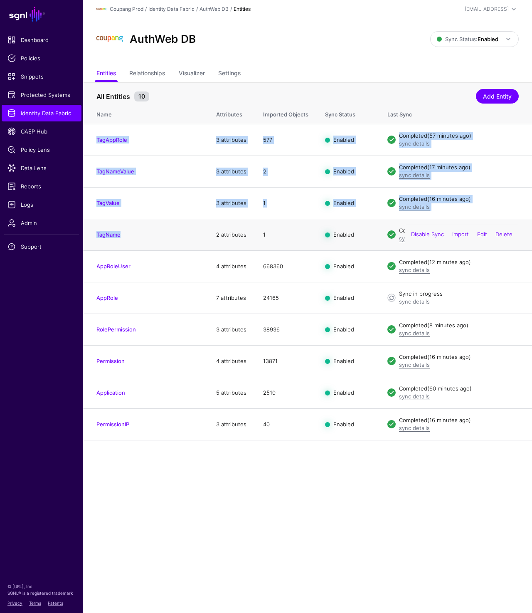
drag, startPoint x: 87, startPoint y: 138, endPoint x: 130, endPoint y: 245, distance: 115.3
click at [130, 245] on tbody "TagAppRole 3 attributes 577 Enabled Completed (57 minutes ago) sync details Dis…" at bounding box center [307, 282] width 449 height 316
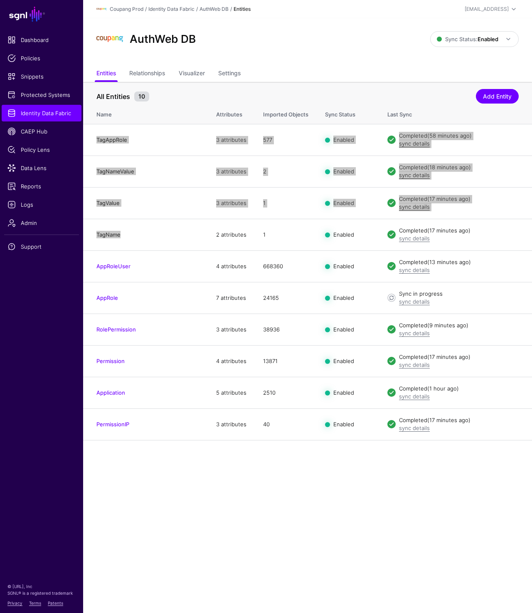
drag, startPoint x: 136, startPoint y: 135, endPoint x: 475, endPoint y: 4, distance: 363.6
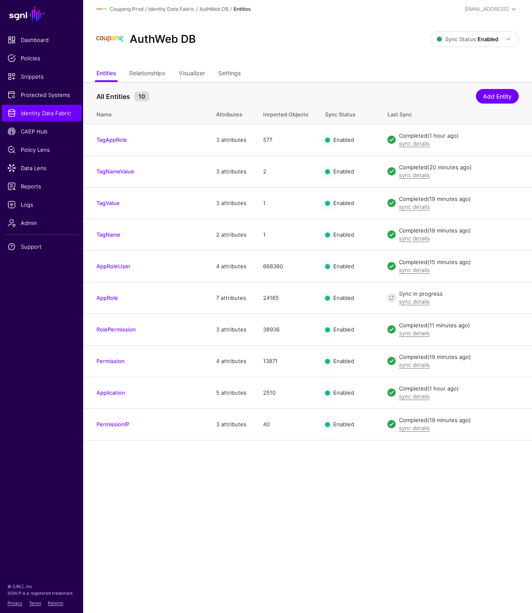
click at [300, 63] on div "AuthWeb DB Sync Status: Enabled Enabled Syncing active for all configured entit…" at bounding box center [307, 42] width 449 height 48
click at [264, 71] on ul "Entities Relationships Visualizer Settings" at bounding box center [307, 74] width 422 height 16
click at [38, 113] on span "Identity Data Fabric" at bounding box center [41, 113] width 68 height 8
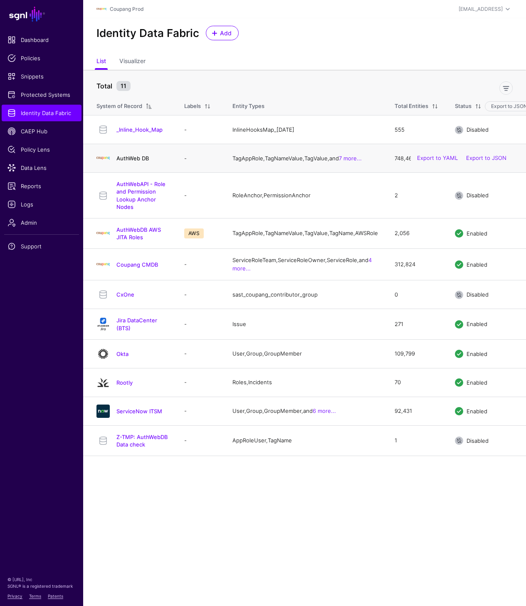
click at [140, 157] on link "AuthWeb DB" at bounding box center [132, 158] width 32 height 7
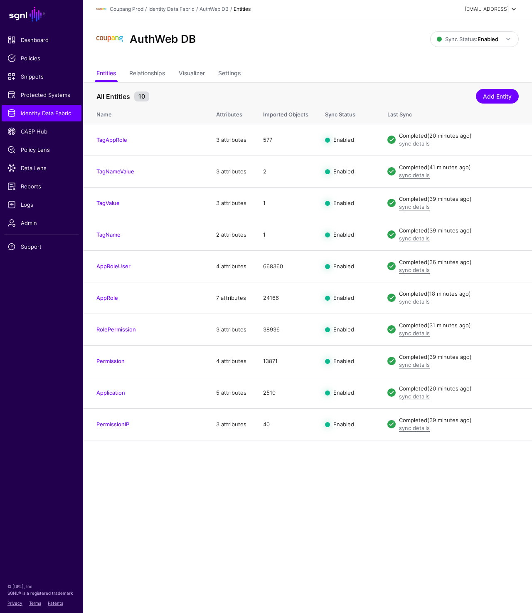
click at [485, 8] on div "[EMAIL_ADDRESS]" at bounding box center [487, 8] width 44 height 7
click at [453, 71] on div "Log out" at bounding box center [452, 72] width 21 height 7
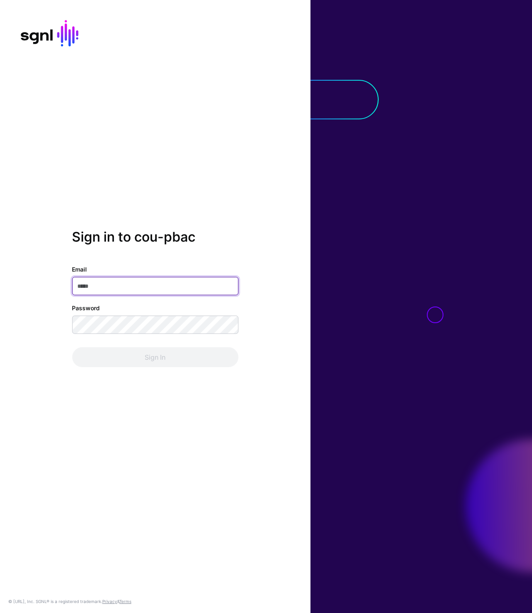
type input "**********"
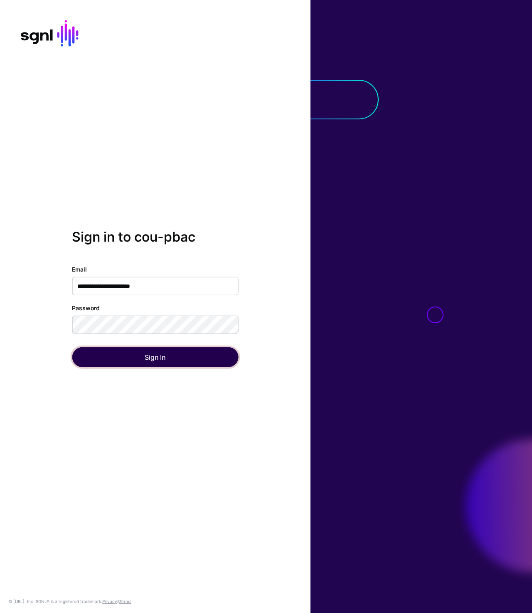
click at [139, 361] on button "Sign In" at bounding box center [155, 357] width 166 height 20
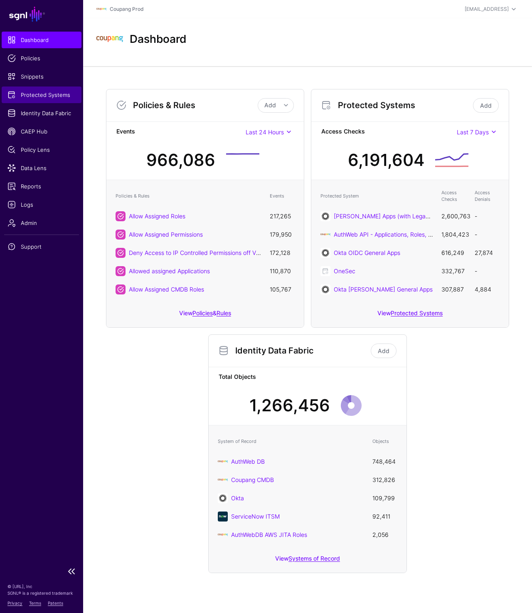
click at [34, 91] on span "Protected Systems" at bounding box center [41, 95] width 68 height 8
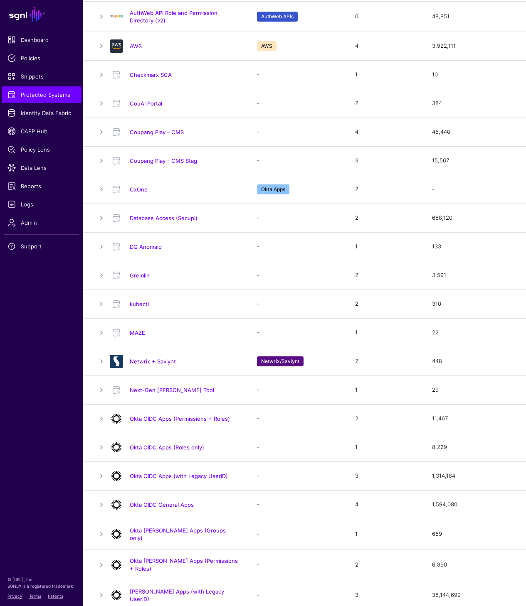
scroll to position [92, 0]
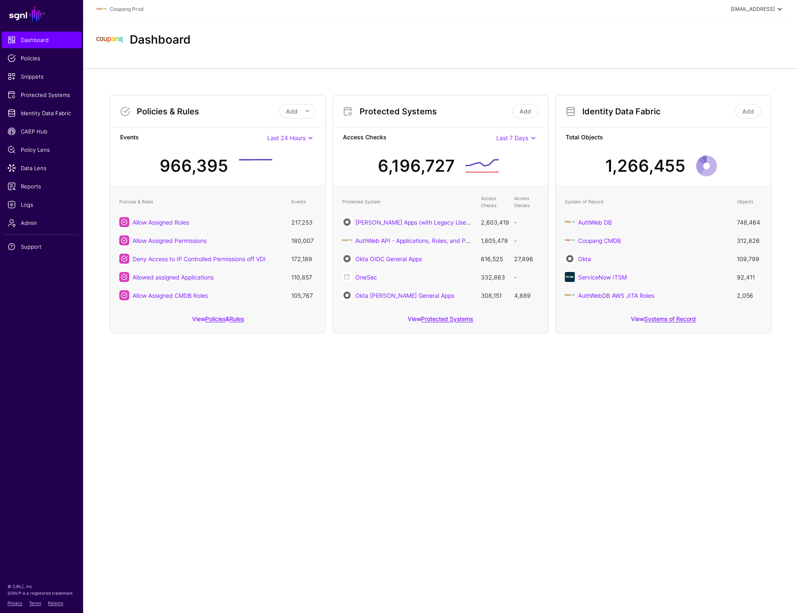
click at [753, 10] on div "prashant+readonly@sgnl.ai" at bounding box center [753, 8] width 44 height 7
click at [724, 75] on div "Log out" at bounding box center [718, 72] width 21 height 7
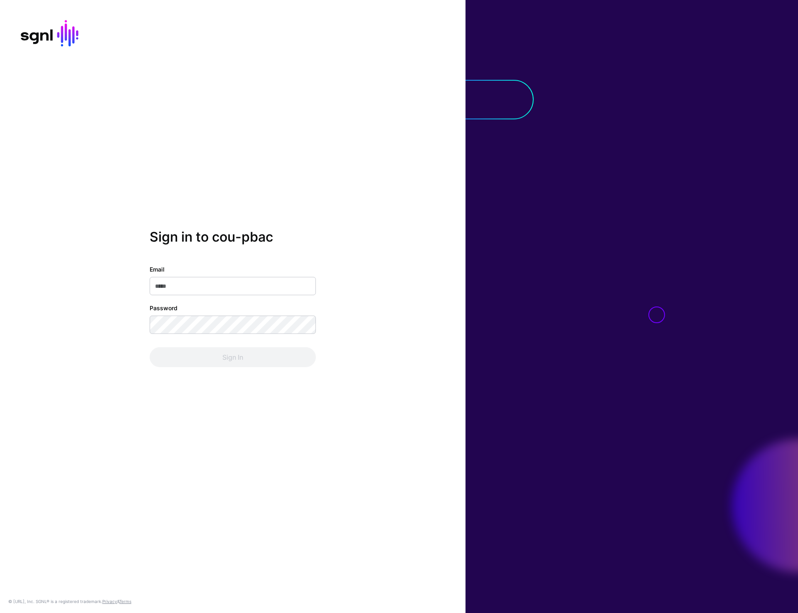
type input "**********"
click at [214, 356] on button "Sign In" at bounding box center [233, 357] width 166 height 20
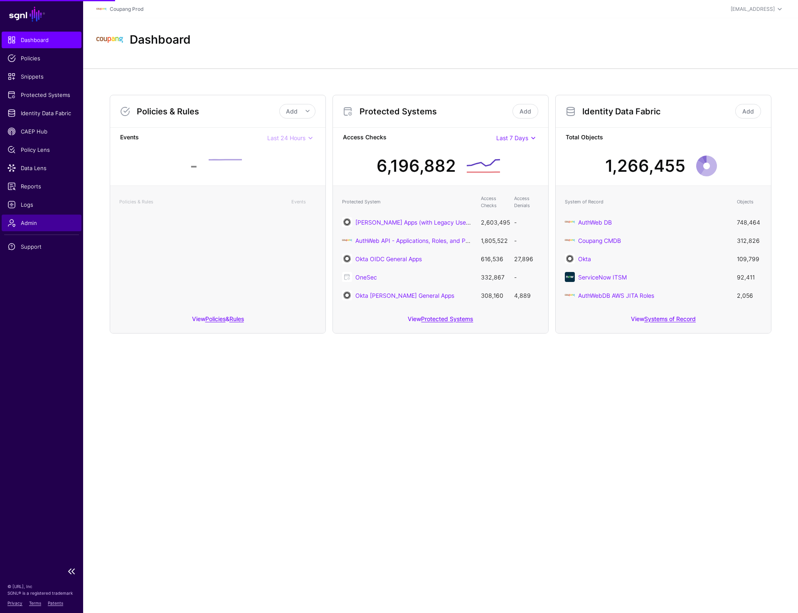
click at [32, 225] on span "Admin" at bounding box center [41, 223] width 68 height 8
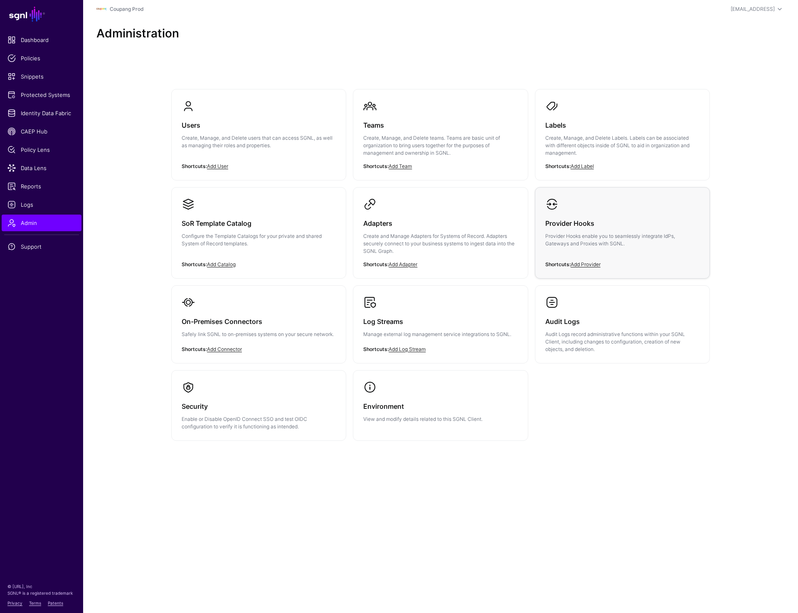
click at [575, 231] on div "Provider Hooks Provider Hooks enable you to seamlessly integrate IdPs, Gateways…" at bounding box center [622, 236] width 154 height 50
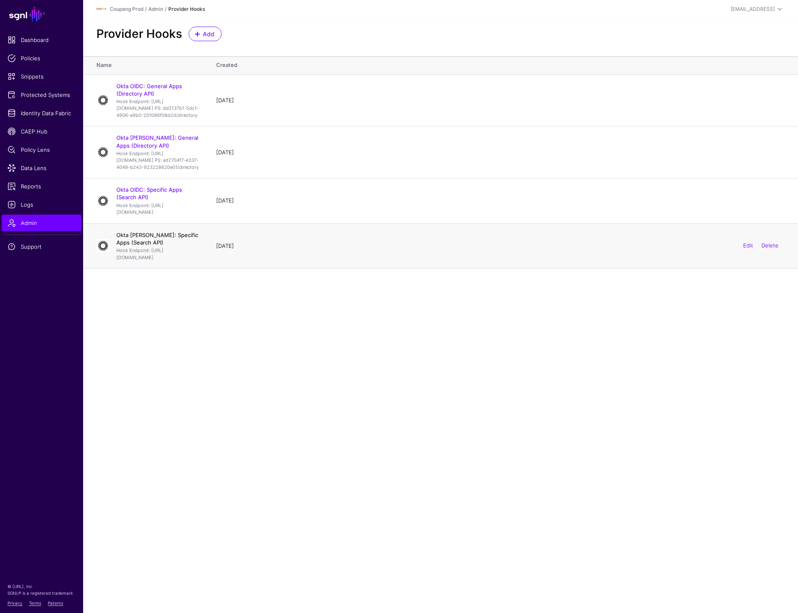
click at [135, 246] on link "Okta SAML: Specific Apps (Search API)" at bounding box center [157, 238] width 82 height 14
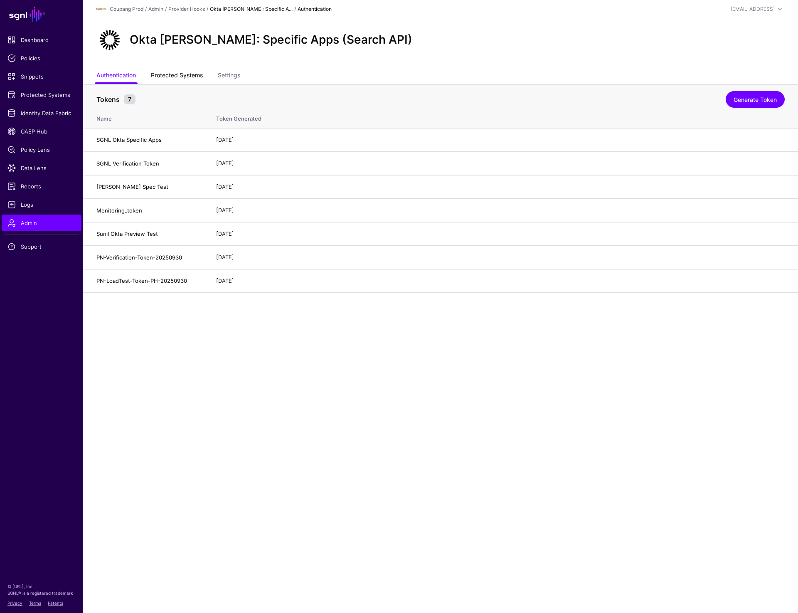
click at [165, 75] on link "Protected Systems" at bounding box center [177, 76] width 52 height 16
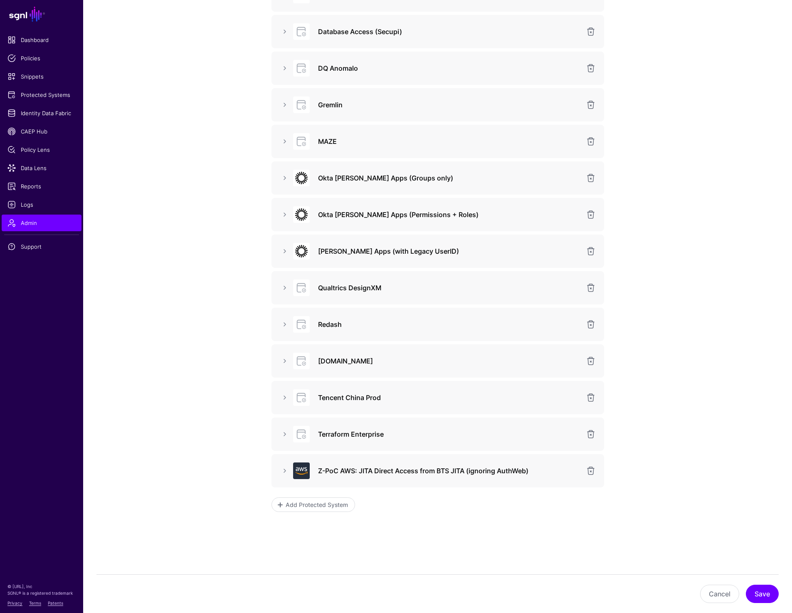
scroll to position [358, 0]
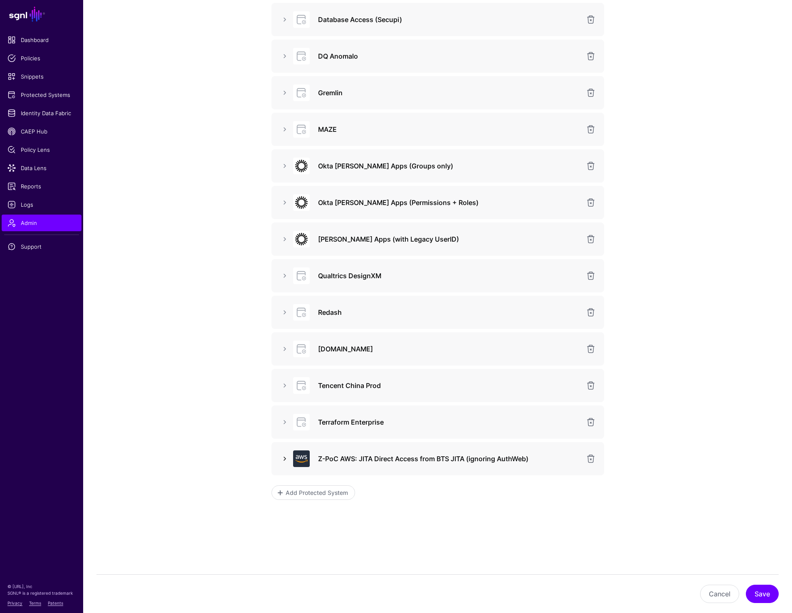
click at [282, 460] on link at bounding box center [285, 458] width 10 height 10
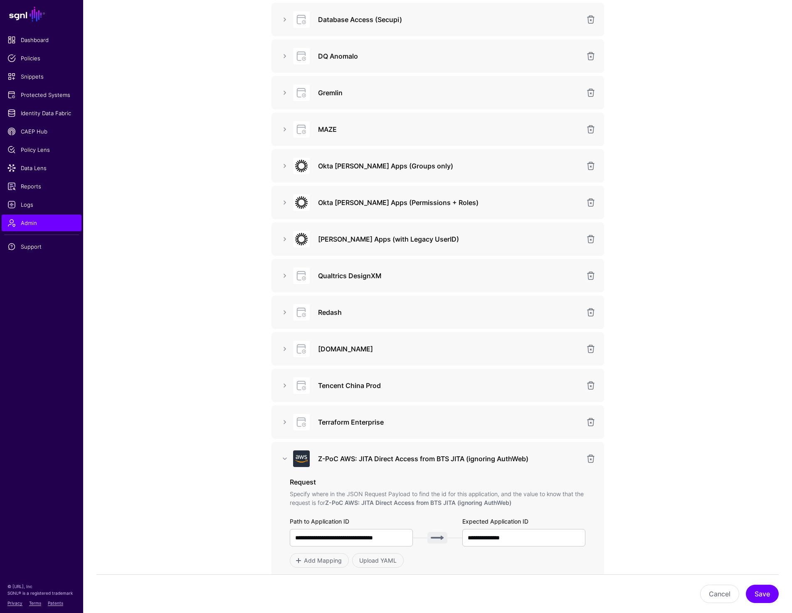
scroll to position [0, 0]
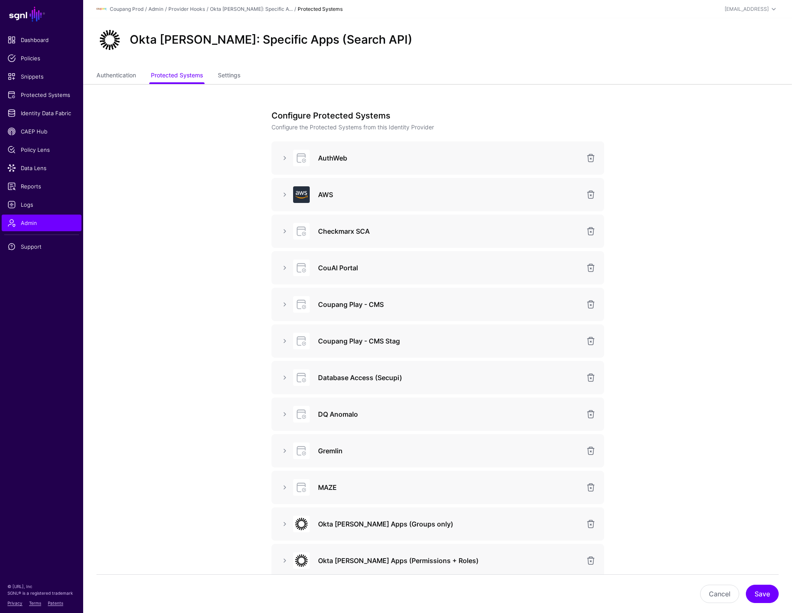
click at [282, 188] on div "AWS" at bounding box center [437, 194] width 319 height 17
click at [282, 194] on link at bounding box center [285, 194] width 10 height 10
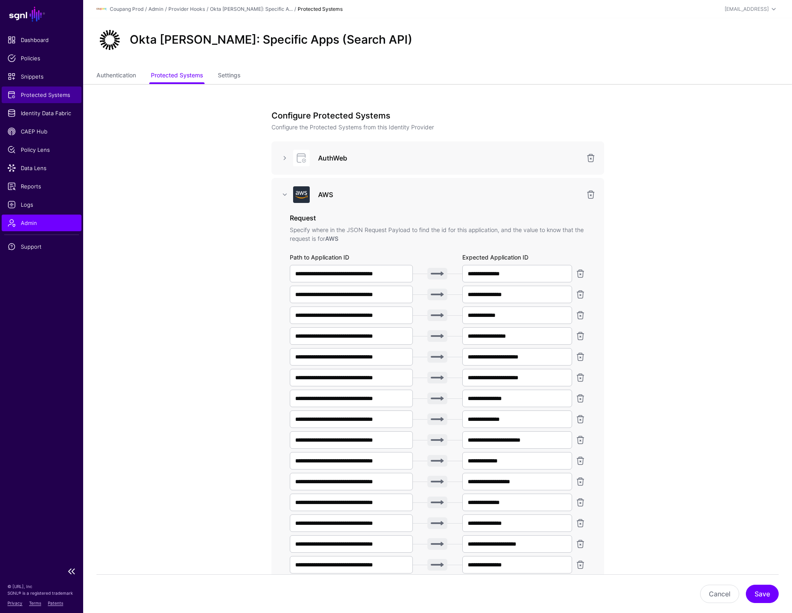
click at [36, 99] on link "Protected Systems" at bounding box center [42, 94] width 80 height 17
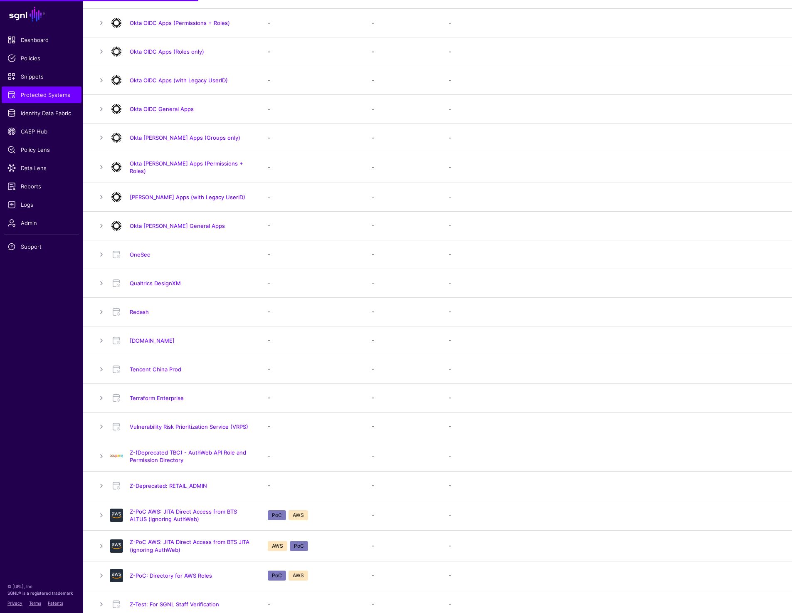
scroll to position [588, 0]
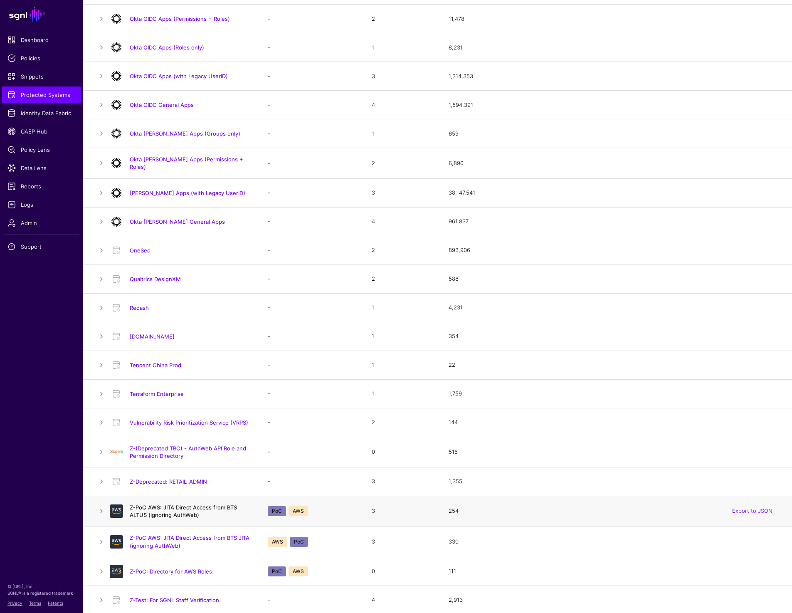
click at [157, 514] on link "Z-PoC AWS: JITA Direct Access from BTS ALTUS (ignoring AuthWeb)" at bounding box center [183, 511] width 107 height 14
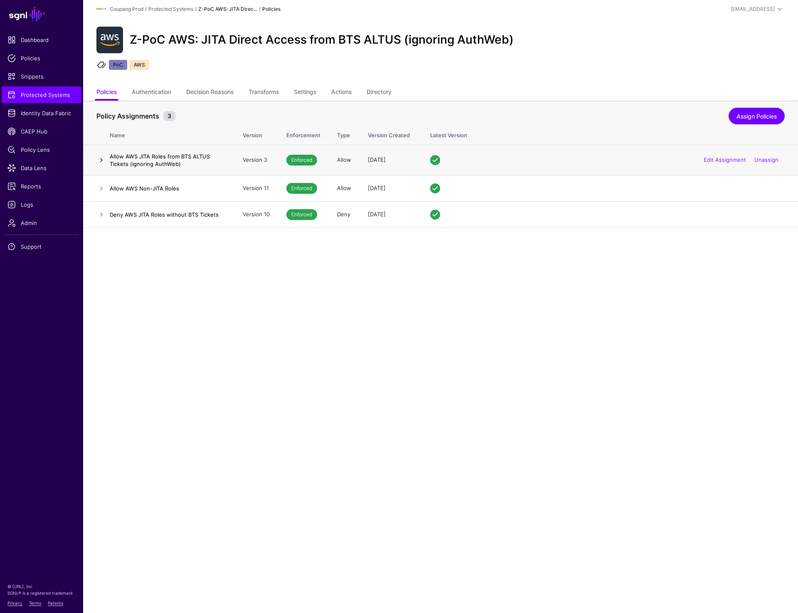
click at [101, 161] on link at bounding box center [101, 160] width 10 height 10
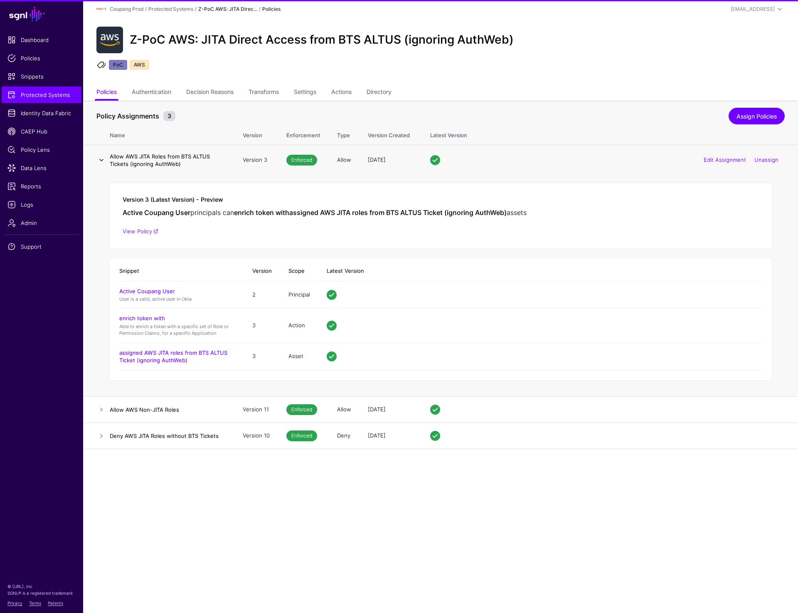
click at [101, 161] on link at bounding box center [101, 160] width 10 height 10
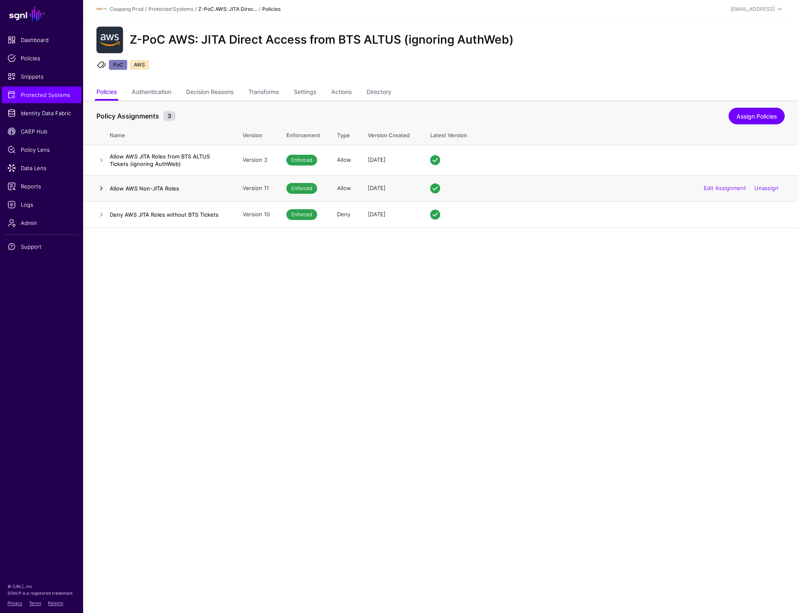
click at [101, 186] on link at bounding box center [101, 188] width 10 height 10
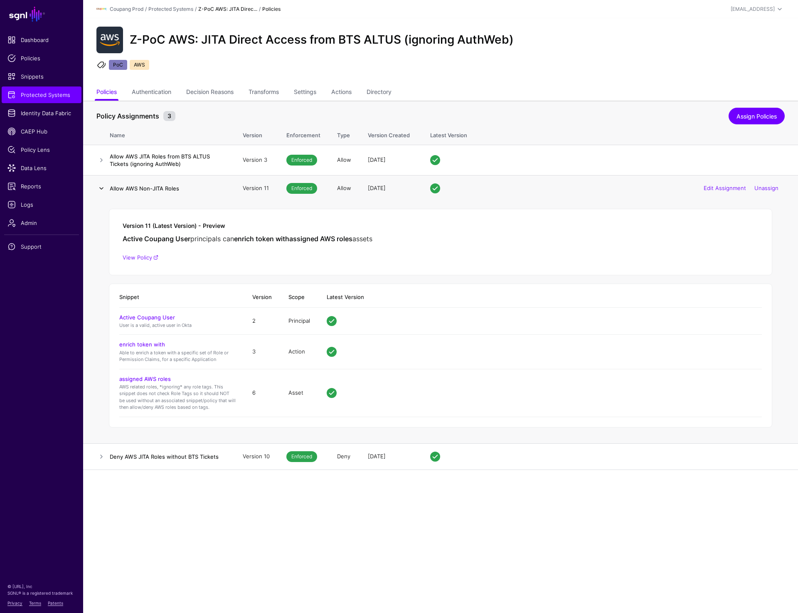
click at [101, 186] on link at bounding box center [101, 188] width 10 height 10
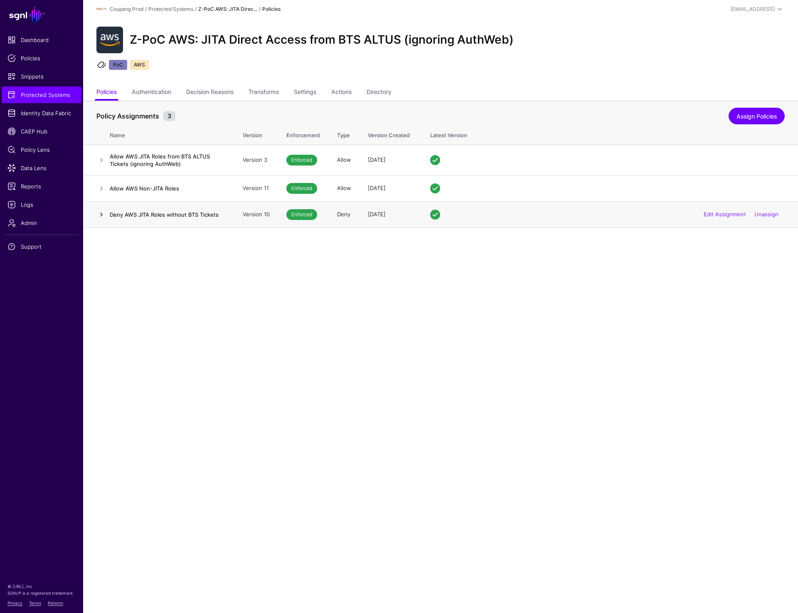
click at [102, 214] on link at bounding box center [101, 214] width 10 height 10
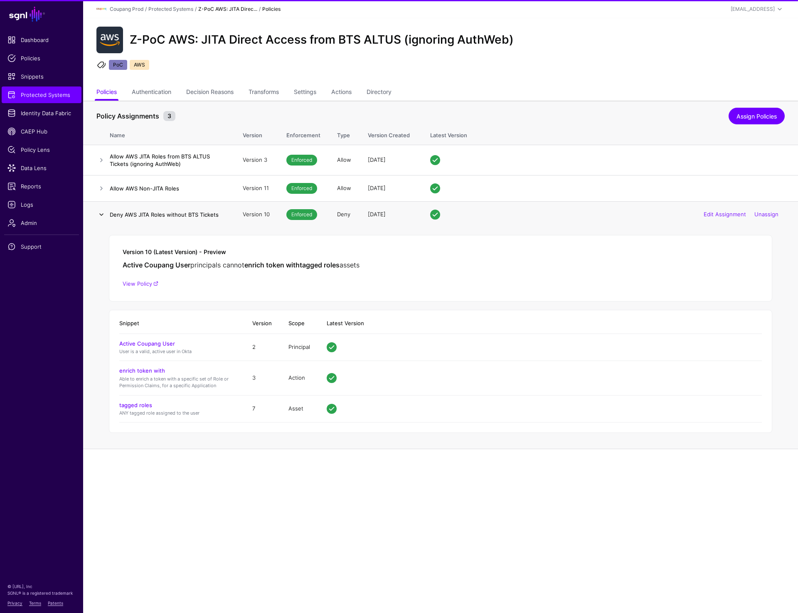
click at [102, 214] on link at bounding box center [101, 214] width 10 height 10
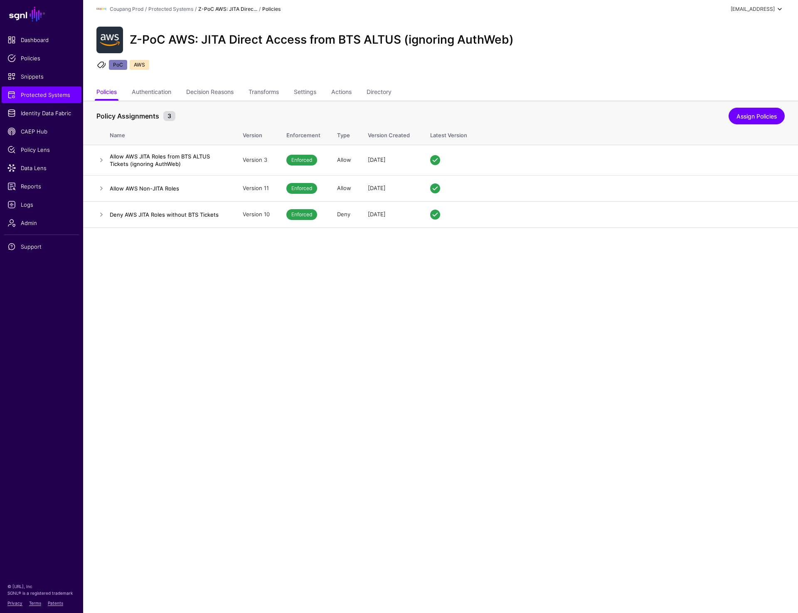
click at [764, 5] on div "prashant@sgnl.ai" at bounding box center [758, 9] width 54 height 10
click at [721, 71] on div "Log out" at bounding box center [718, 72] width 21 height 7
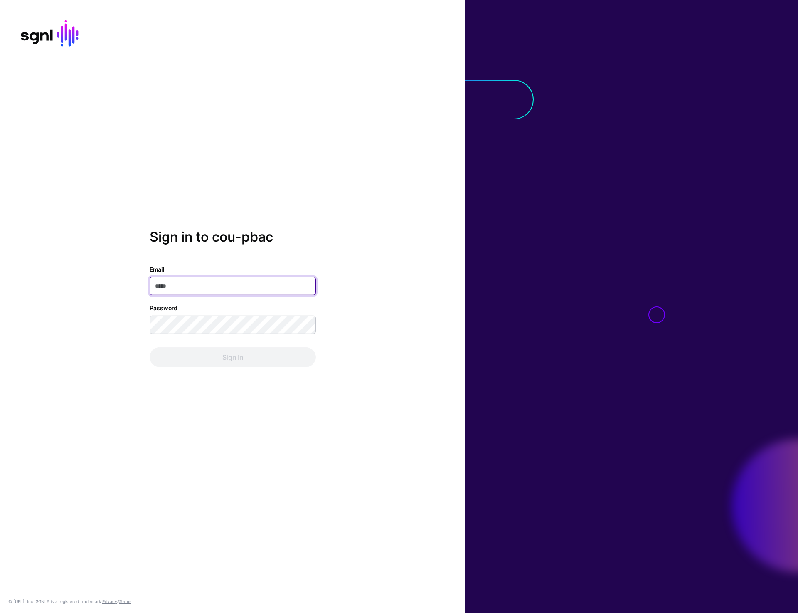
type input "**********"
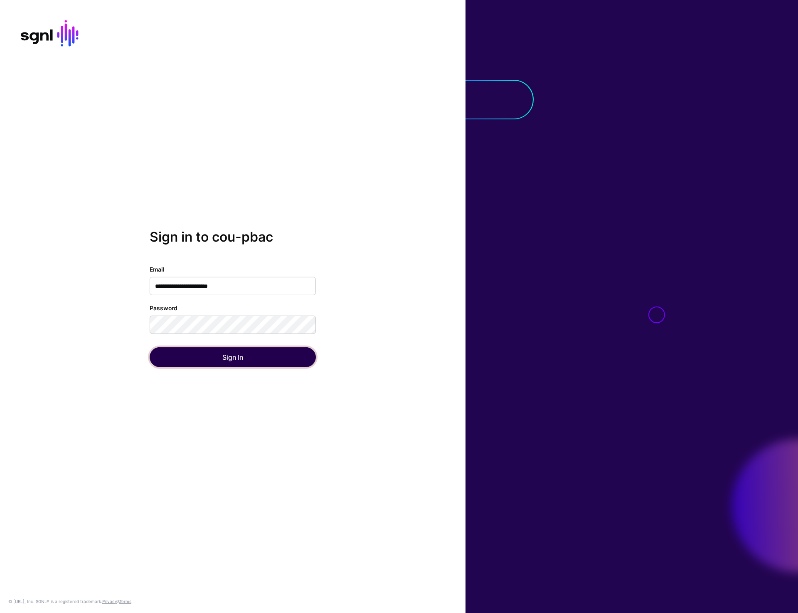
click at [220, 365] on button "Sign In" at bounding box center [233, 357] width 166 height 20
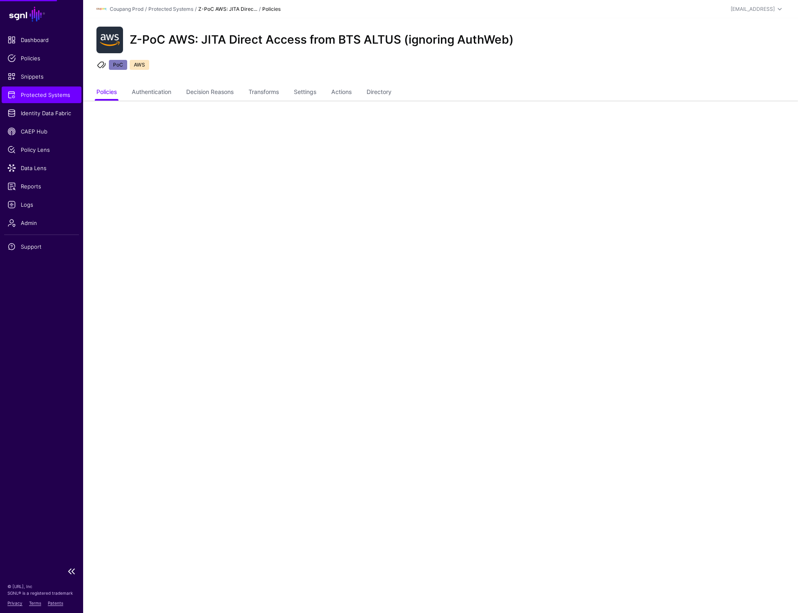
click at [62, 99] on link "Protected Systems" at bounding box center [42, 94] width 80 height 17
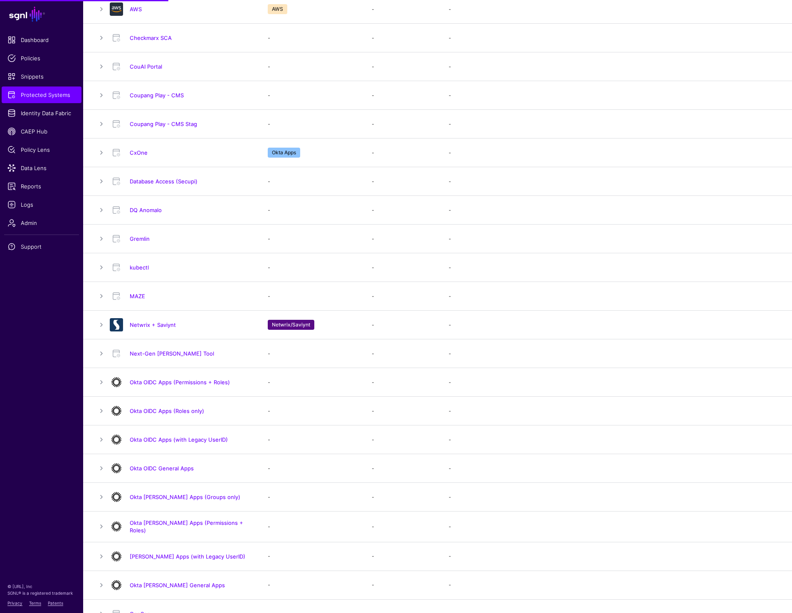
scroll to position [588, 0]
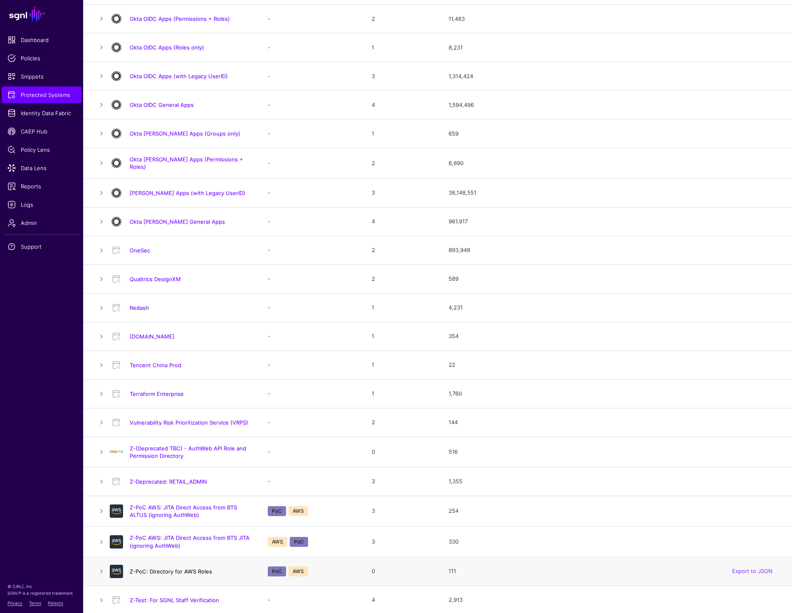
click at [157, 570] on link "Z-PoC: Directory for AWS Roles" at bounding box center [171, 571] width 82 height 7
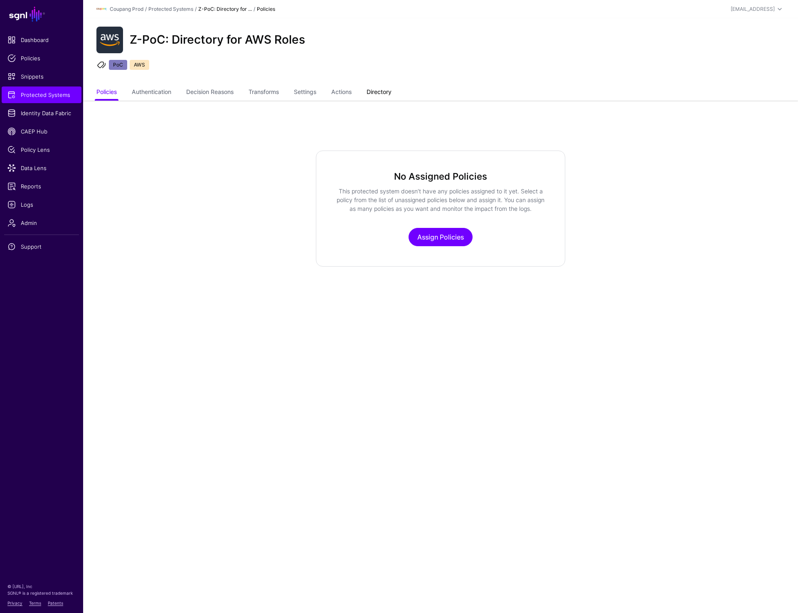
click at [387, 86] on link "Directory" at bounding box center [379, 93] width 25 height 16
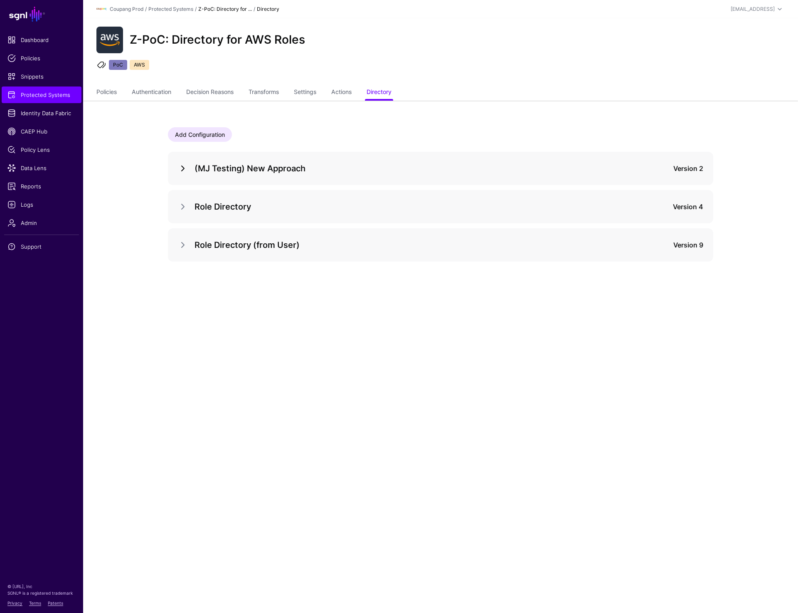
click at [181, 170] on link at bounding box center [183, 168] width 10 height 10
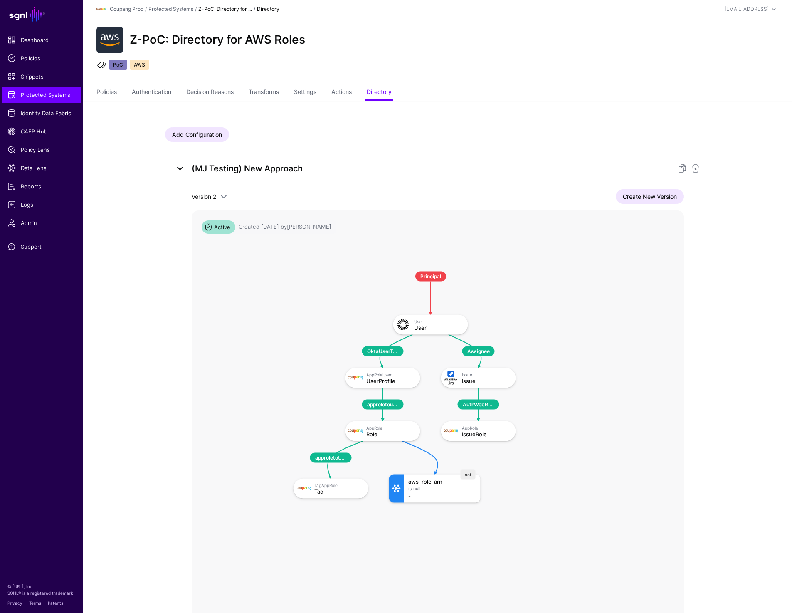
click at [182, 170] on link at bounding box center [180, 168] width 10 height 10
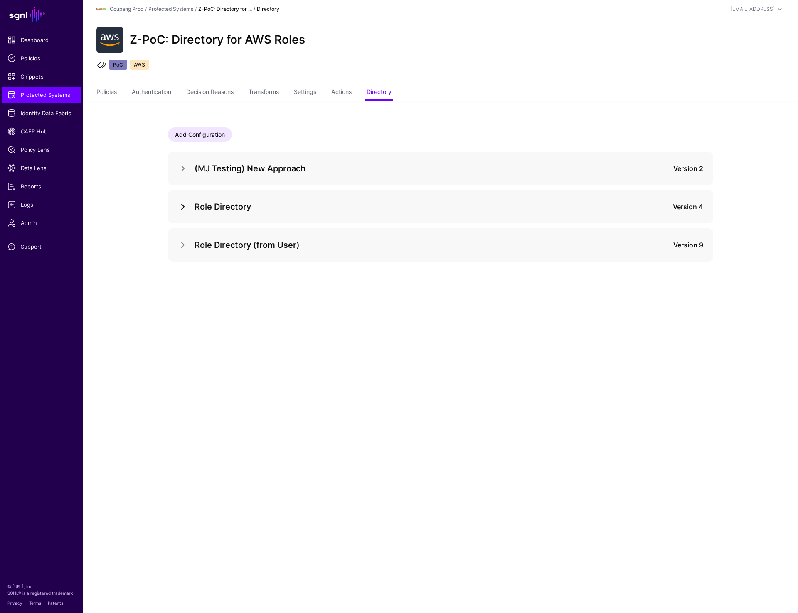
click at [180, 208] on link at bounding box center [183, 207] width 10 height 10
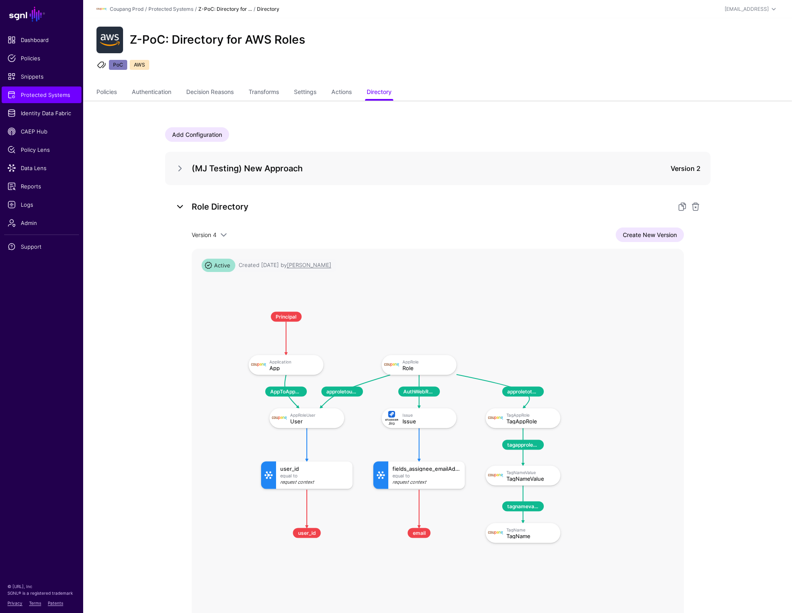
click at [180, 208] on link at bounding box center [180, 207] width 10 height 10
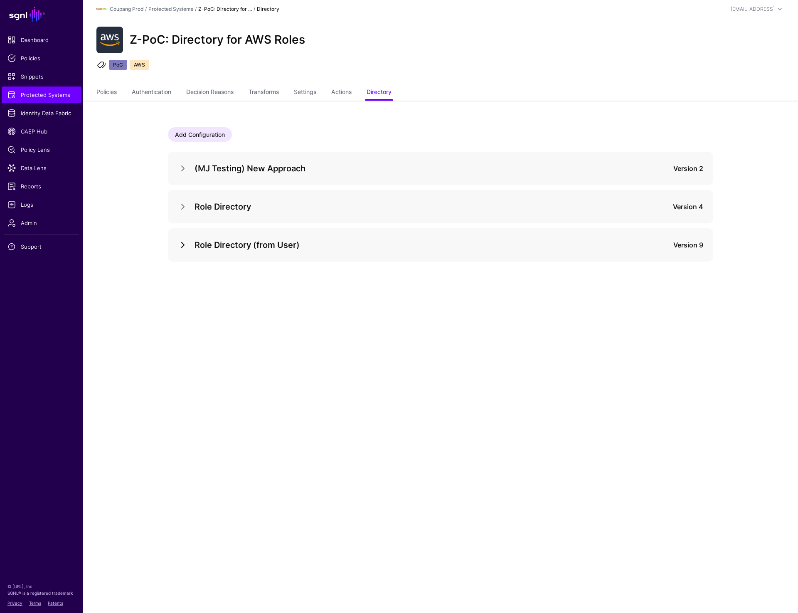
click at [180, 248] on link at bounding box center [183, 245] width 10 height 10
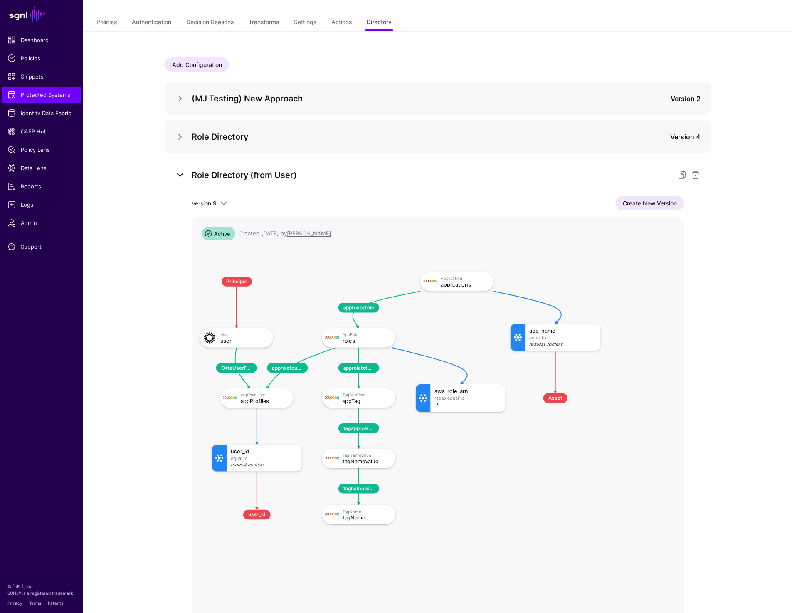
scroll to position [64, 0]
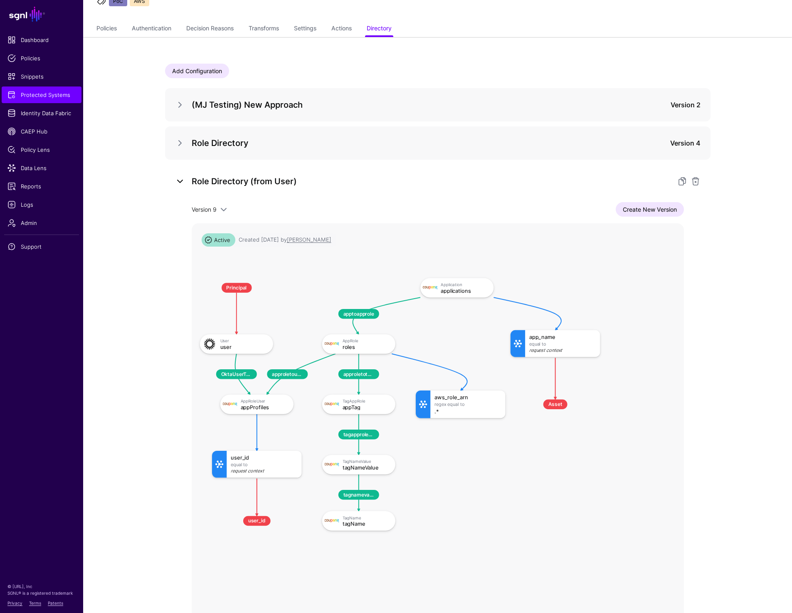
click at [180, 180] on link at bounding box center [180, 181] width 10 height 10
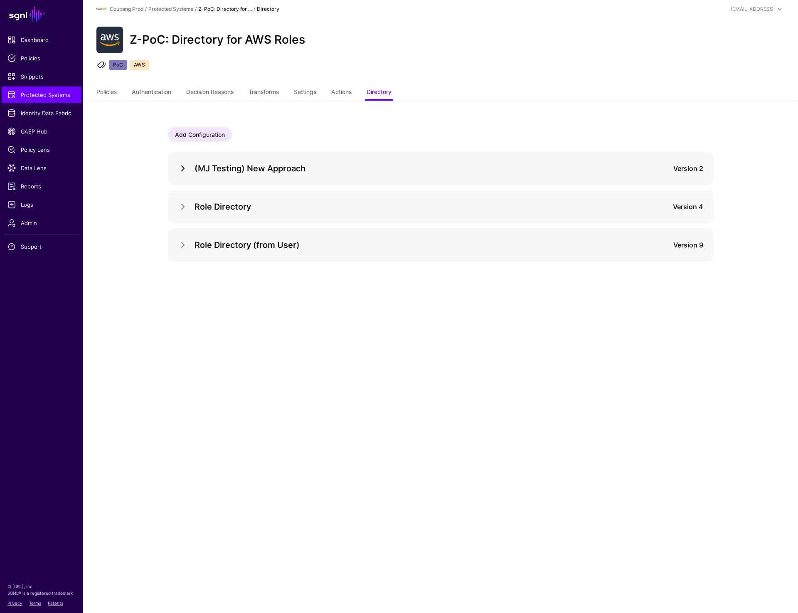
click at [179, 171] on link at bounding box center [183, 168] width 10 height 10
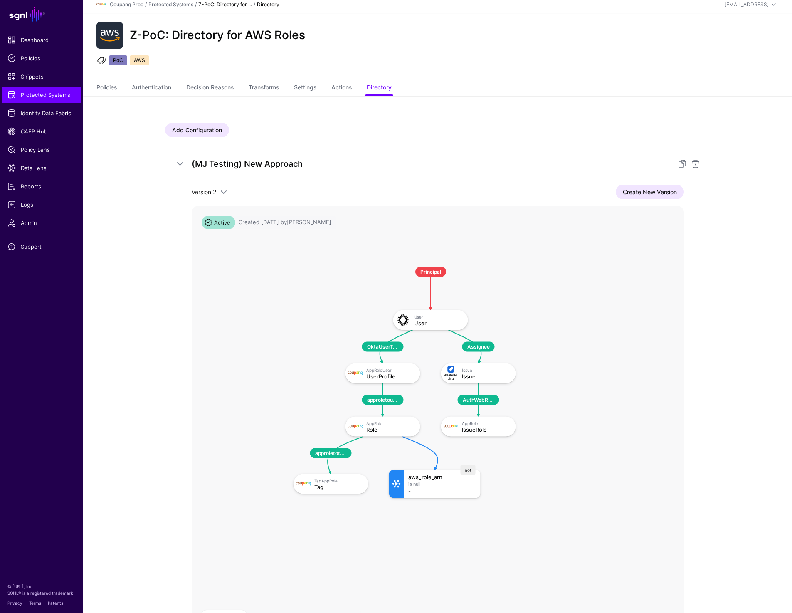
scroll to position [12, 0]
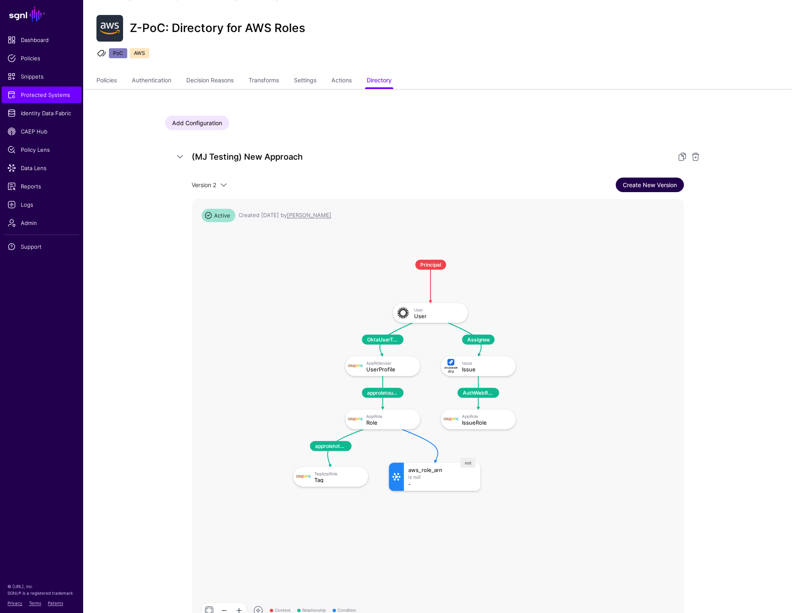
click at [660, 183] on link "Create New Version" at bounding box center [649, 184] width 68 height 15
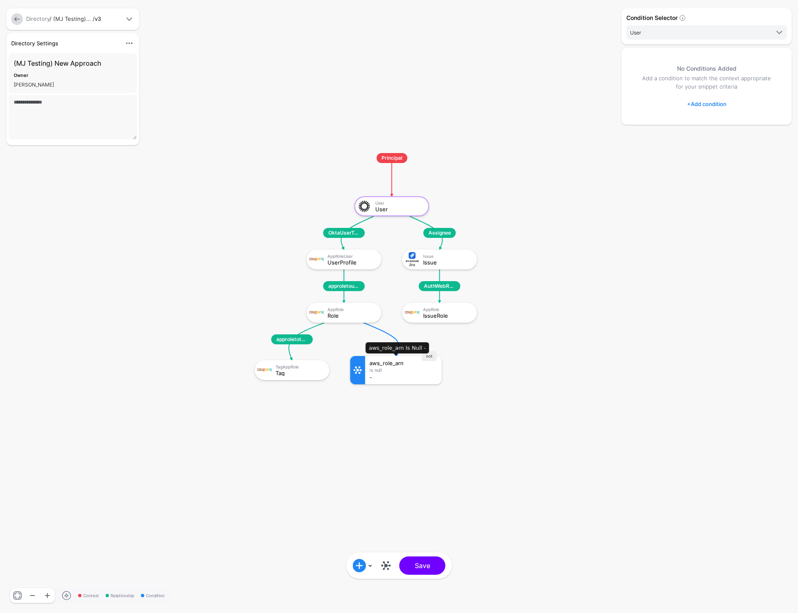
click at [408, 376] on div "-" at bounding box center [403, 377] width 68 height 6
click at [403, 372] on div "Is Null" at bounding box center [403, 369] width 68 height 5
click at [387, 333] on icon at bounding box center [381, 338] width 36 height 33
click at [372, 371] on div "Is Null" at bounding box center [403, 369] width 68 height 5
click at [357, 313] on div "Role" at bounding box center [351, 316] width 48 height 6
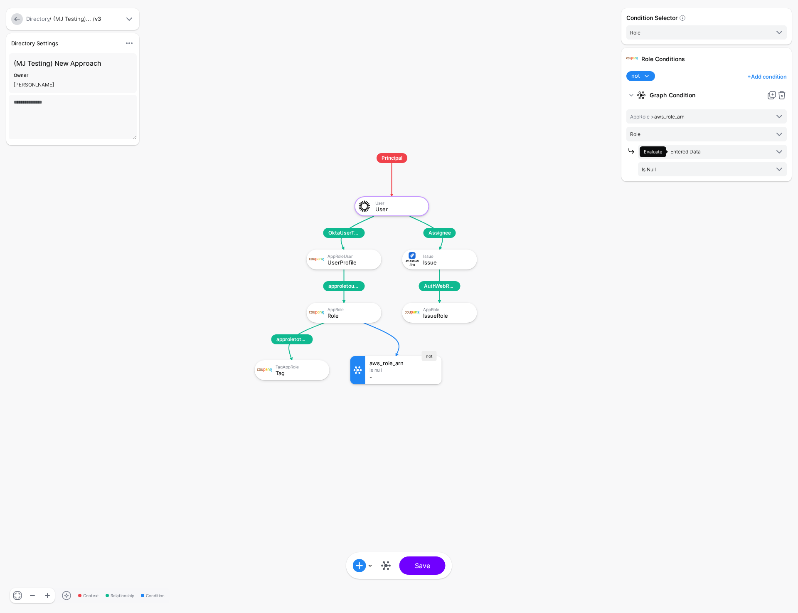
click div "not aws_role_arn Is Null -"
click at [15, 20] on link at bounding box center [17, 19] width 12 height 12
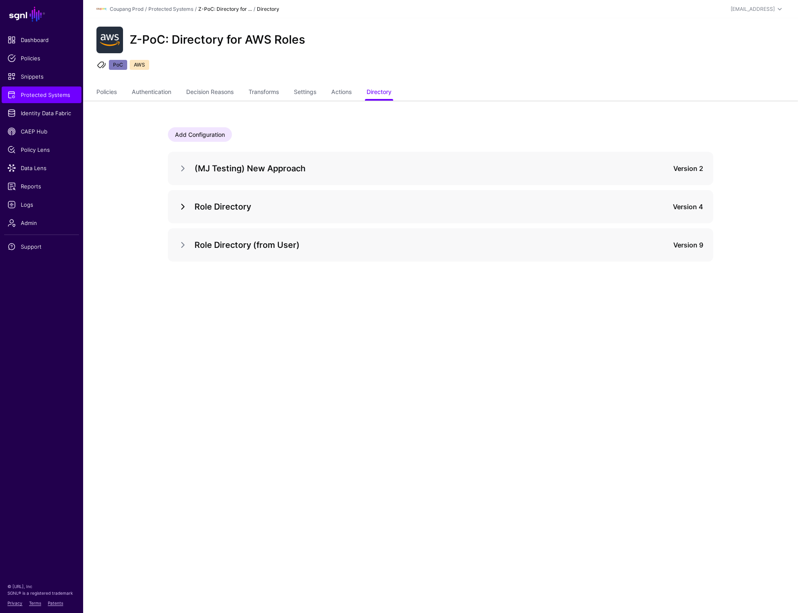
click at [184, 202] on link at bounding box center [183, 207] width 10 height 10
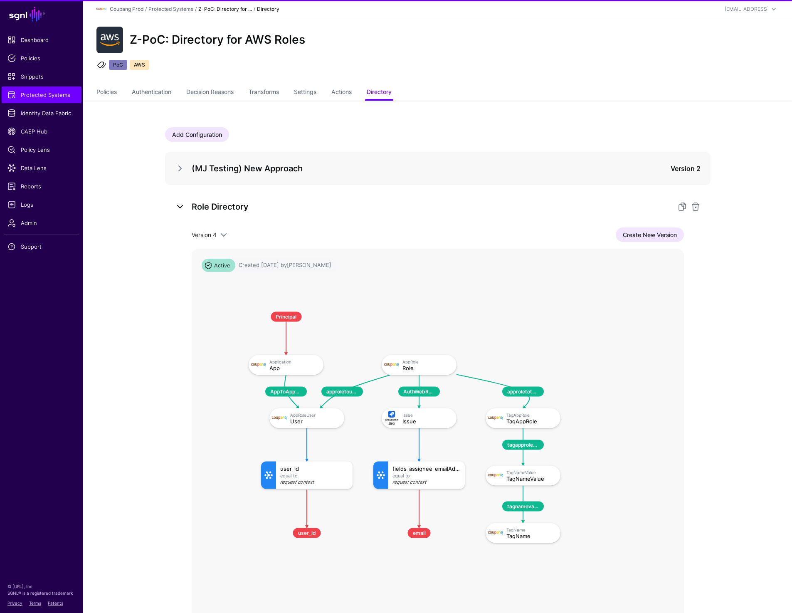
click at [184, 202] on link at bounding box center [180, 207] width 10 height 10
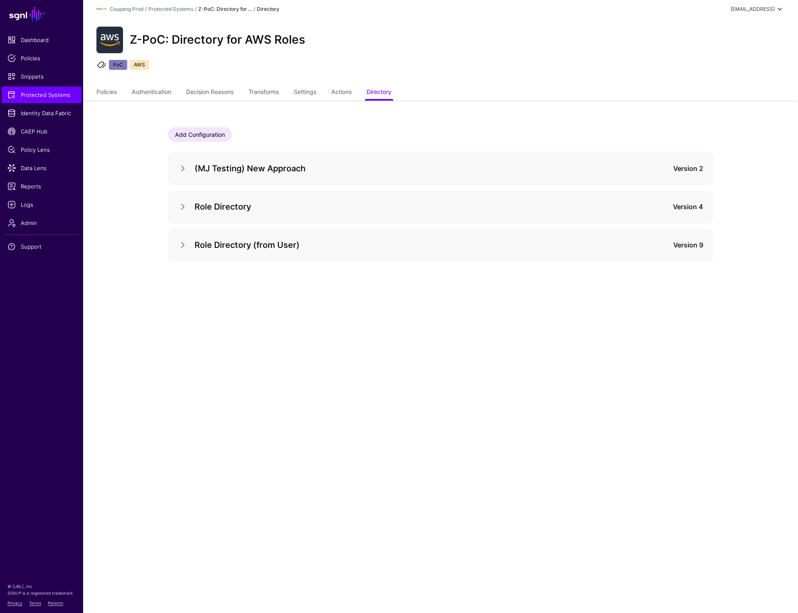
click at [731, 7] on div "prashant+readonly@sgnl.ai" at bounding box center [753, 8] width 44 height 7
click at [715, 76] on div "Log out" at bounding box center [718, 72] width 21 height 7
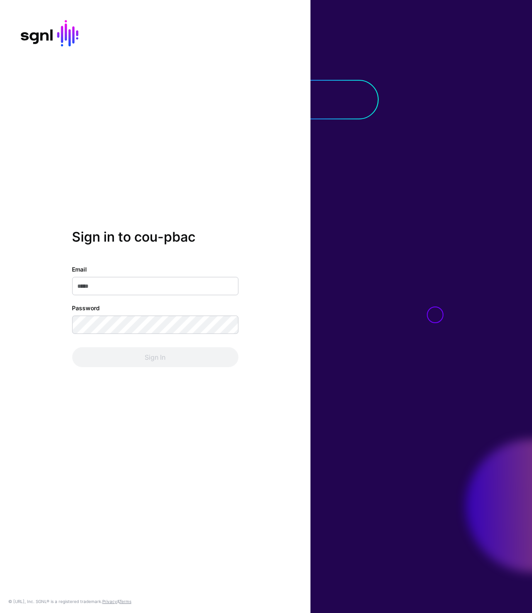
click at [173, 140] on div "Sign in to cou-pbac Email Password Sign In © [URL], Inc. SGNL® is a registered …" at bounding box center [155, 306] width 310 height 613
click at [117, 288] on input "Email" at bounding box center [155, 286] width 166 height 18
type input "**********"
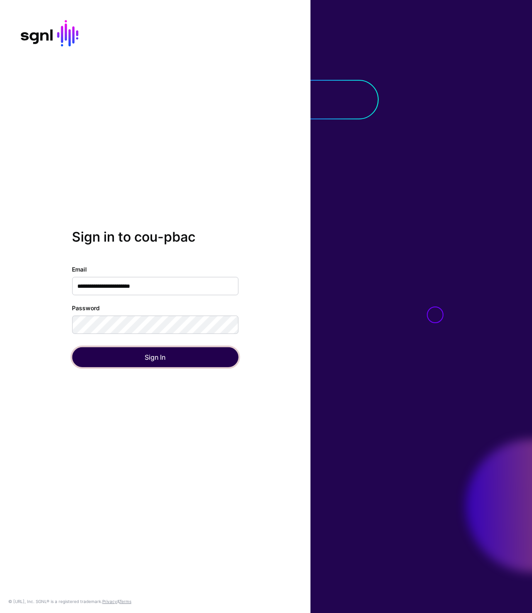
click at [130, 353] on button "Sign In" at bounding box center [155, 357] width 166 height 20
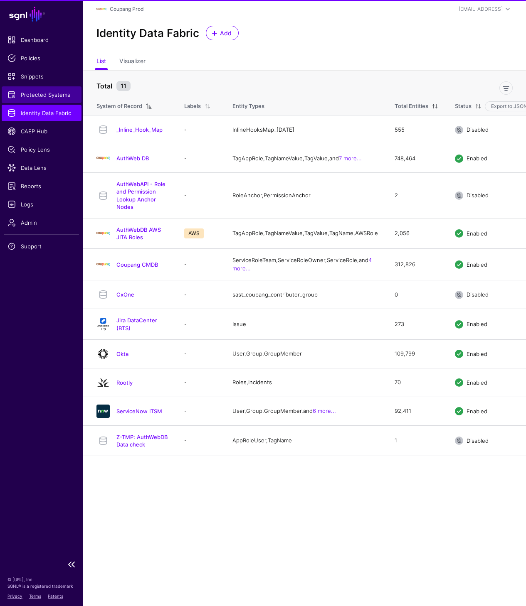
click at [42, 91] on span "Protected Systems" at bounding box center [41, 95] width 68 height 8
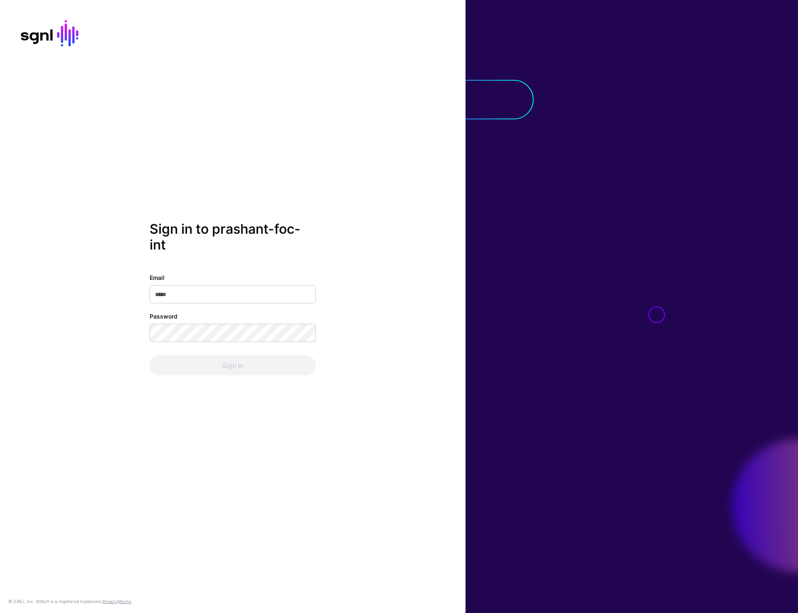
type input "**********"
click at [213, 365] on button "Sign In" at bounding box center [233, 365] width 166 height 20
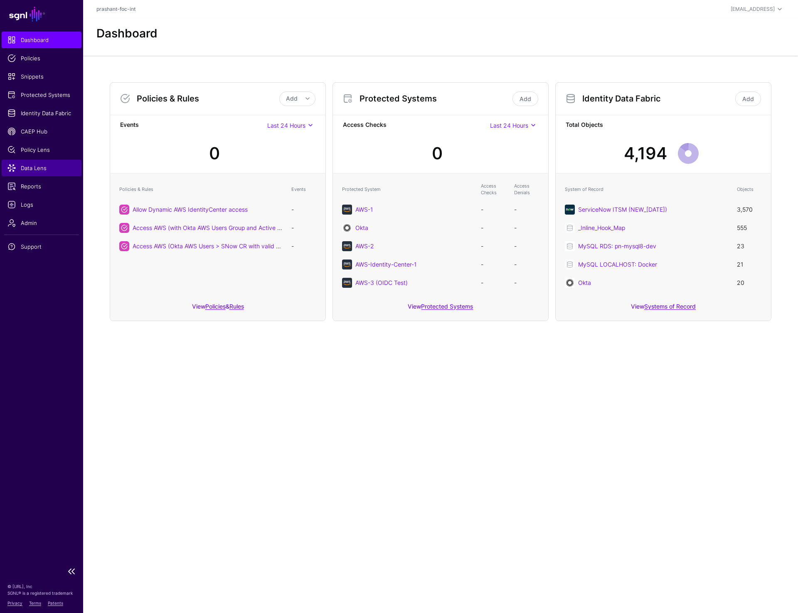
click at [40, 170] on span "Data Lens" at bounding box center [41, 168] width 68 height 8
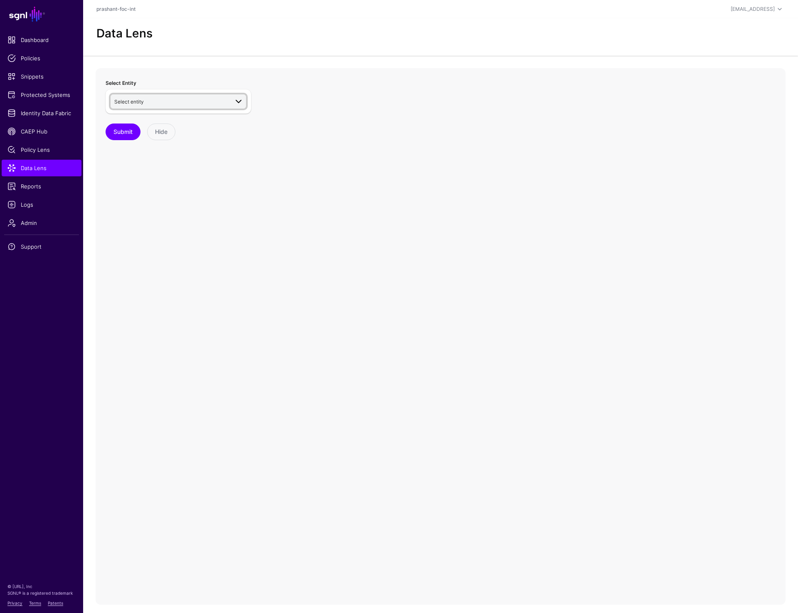
click at [170, 100] on span "Select entity" at bounding box center [171, 101] width 114 height 9
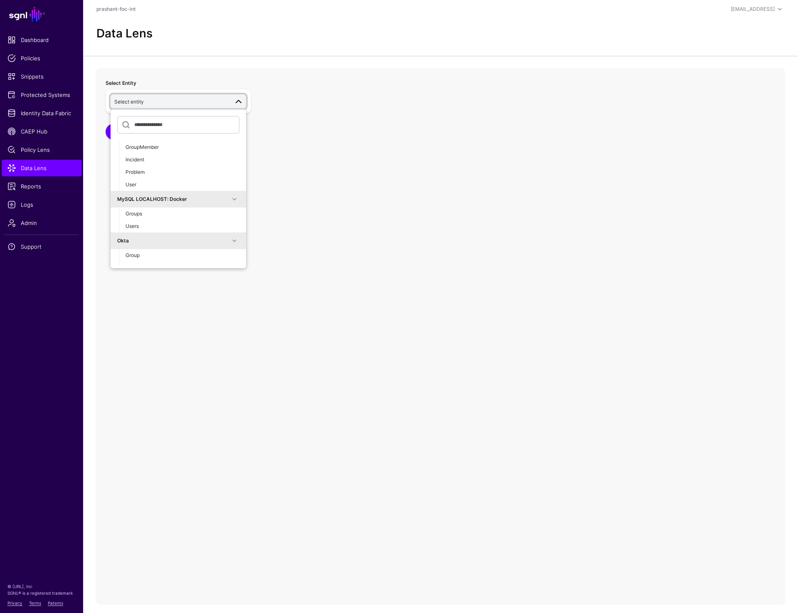
scroll to position [199, 0]
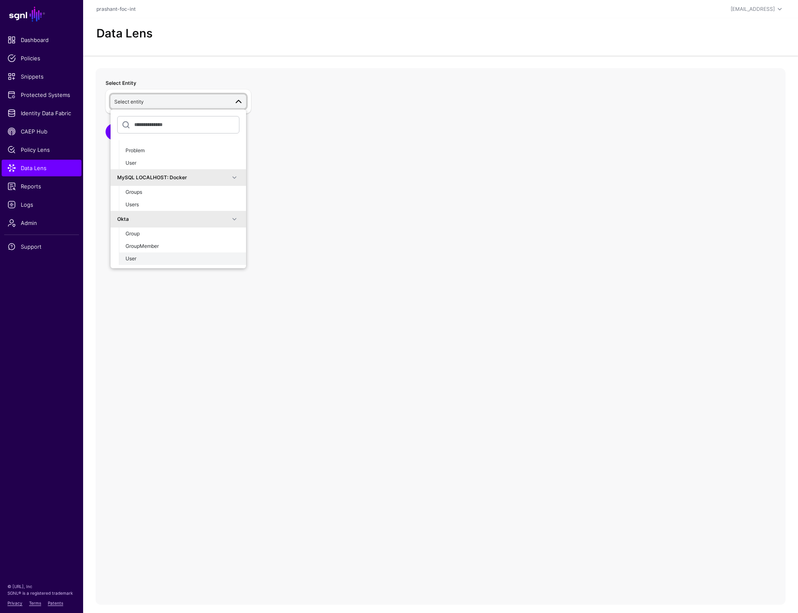
click at [145, 255] on div "User" at bounding box center [182, 258] width 114 height 7
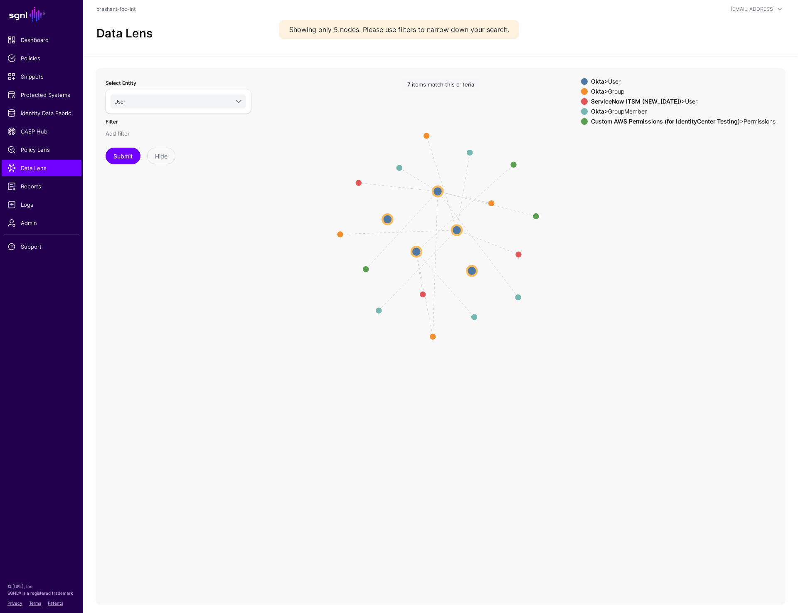
click at [124, 134] on link "Add filter" at bounding box center [118, 133] width 24 height 7
click at [140, 168] on span "Select attribute" at bounding box center [164, 172] width 101 height 9
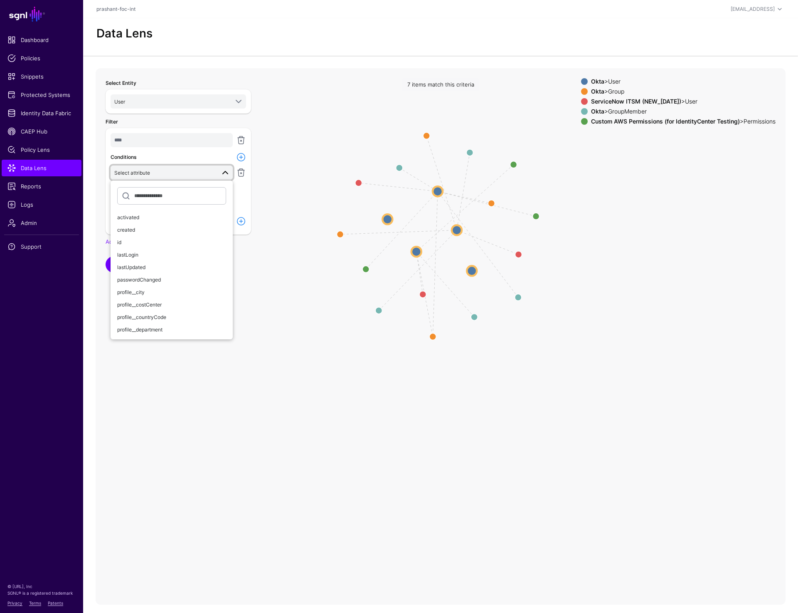
click at [470, 310] on icon "Member Member same_as Group Group Member userhaspermissions same_as Group Membe…" at bounding box center [441, 234] width 690 height 332
click at [472, 271] on circle at bounding box center [472, 271] width 10 height 10
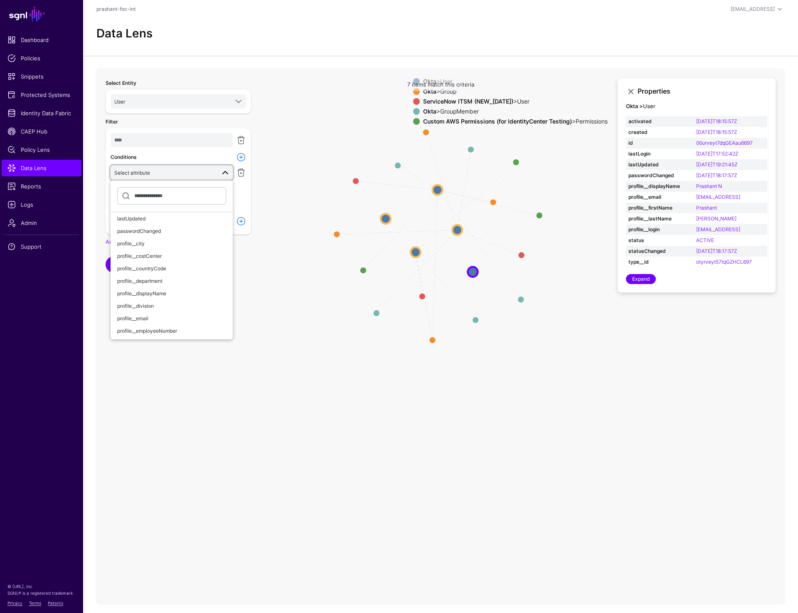
scroll to position [52, 0]
click at [141, 312] on span "profile__email" at bounding box center [132, 315] width 31 height 6
click at [152, 191] on span "Equal To" at bounding box center [152, 188] width 77 height 9
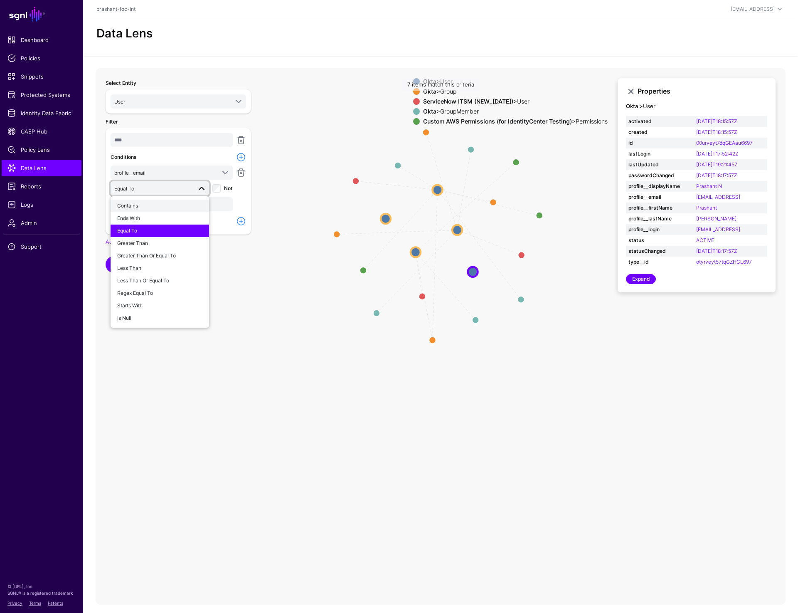
click at [147, 203] on div "Contains" at bounding box center [159, 205] width 85 height 7
click at [147, 208] on input "text" at bounding box center [172, 204] width 122 height 14
click at [125, 260] on button "Submit" at bounding box center [123, 264] width 35 height 17
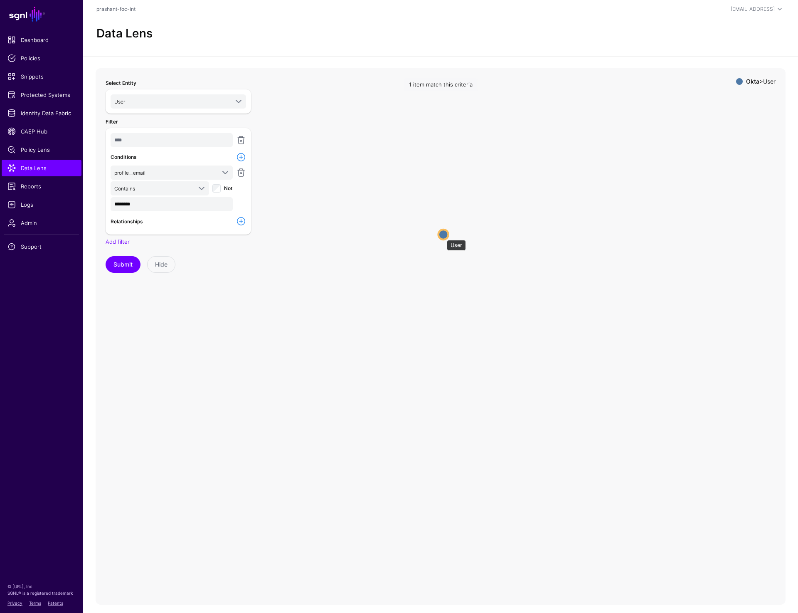
click at [443, 236] on circle at bounding box center [443, 234] width 10 height 10
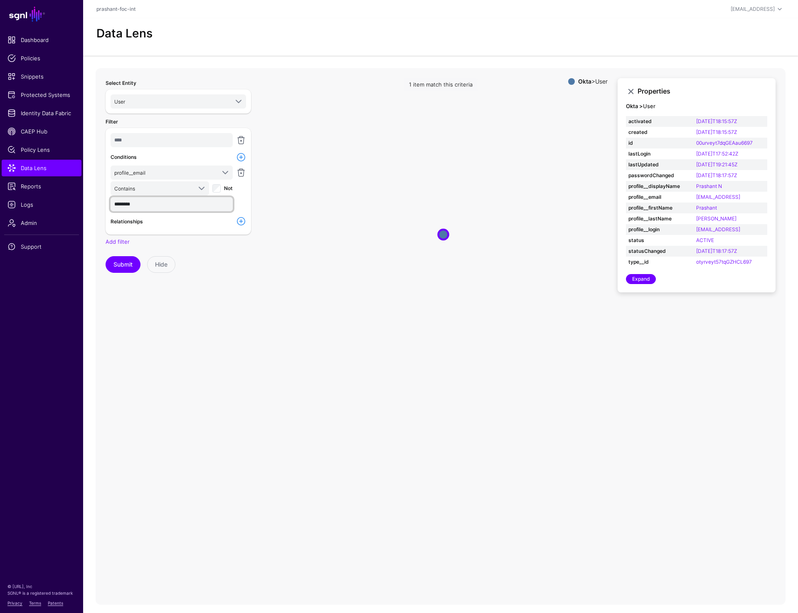
click at [152, 200] on input "********" at bounding box center [172, 204] width 122 height 14
type input "*****"
click at [122, 266] on button "Submit" at bounding box center [123, 264] width 35 height 17
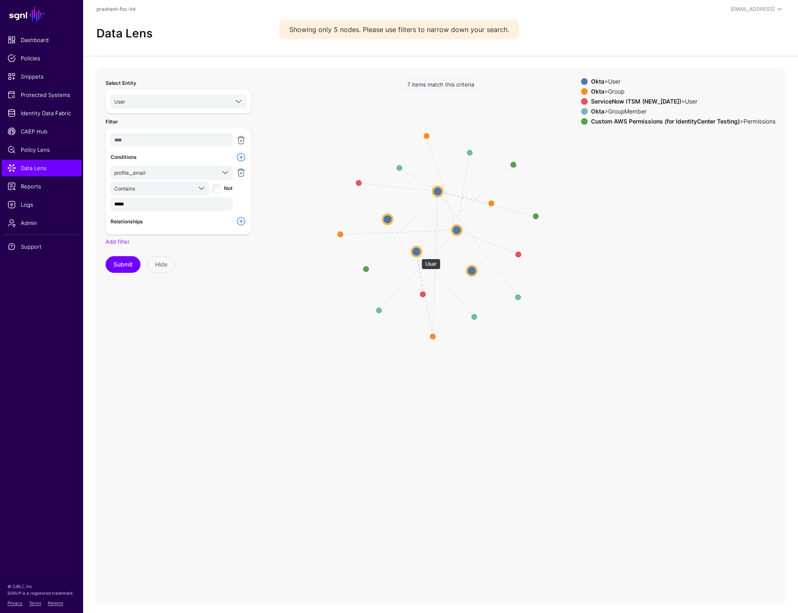
click at [417, 254] on circle at bounding box center [416, 251] width 10 height 10
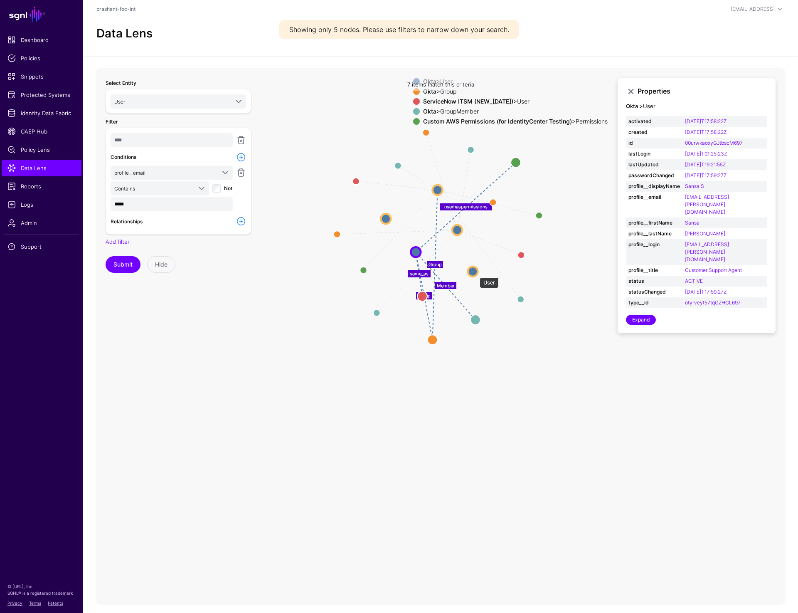
click at [475, 273] on circle at bounding box center [473, 271] width 10 height 10
click at [132, 219] on label "Relationships" at bounding box center [127, 221] width 32 height 7
click at [241, 157] on link at bounding box center [241, 157] width 10 height 10
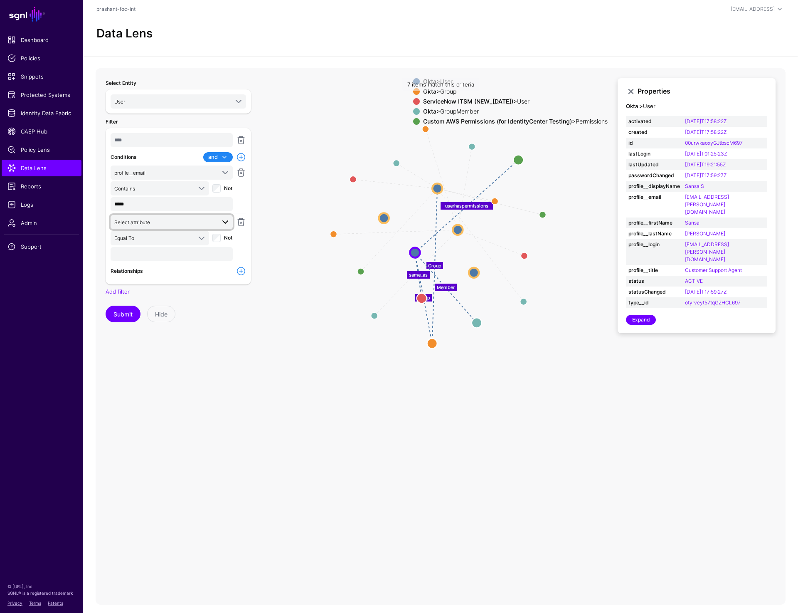
click at [166, 222] on span "Select attribute" at bounding box center [164, 221] width 101 height 9
click at [149, 359] on span "profile__firstName" at bounding box center [137, 360] width 41 height 6
click at [160, 240] on span "Equal To" at bounding box center [152, 237] width 77 height 9
click at [147, 254] on div "Contains" at bounding box center [159, 254] width 85 height 7
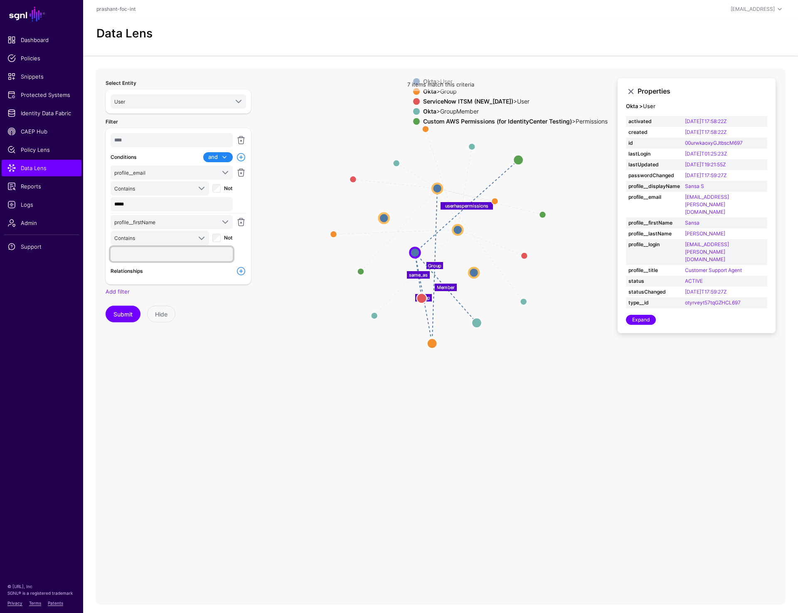
click at [163, 255] on input "text" at bounding box center [172, 254] width 122 height 14
click at [112, 309] on button "Submit" at bounding box center [123, 313] width 35 height 17
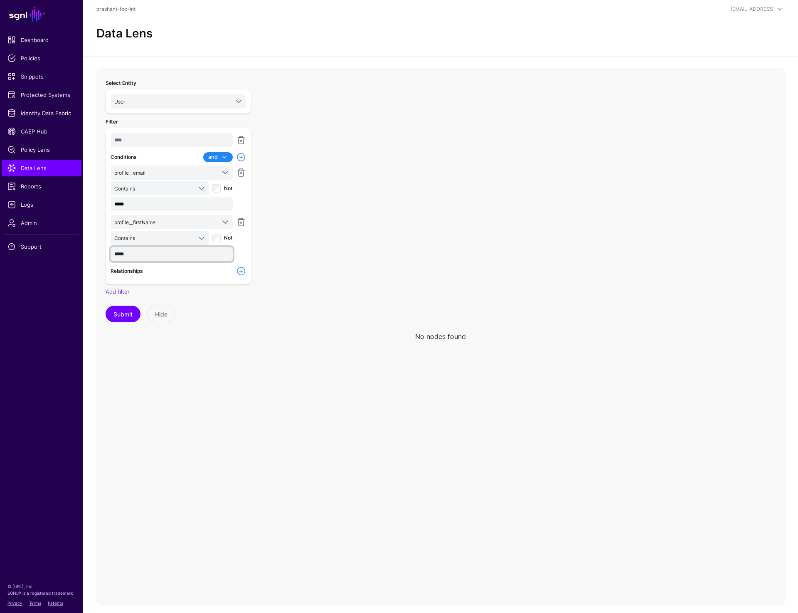
click at [117, 252] on input "*****" at bounding box center [172, 254] width 122 height 14
type input "*****"
click at [117, 305] on button "Submit" at bounding box center [123, 313] width 35 height 17
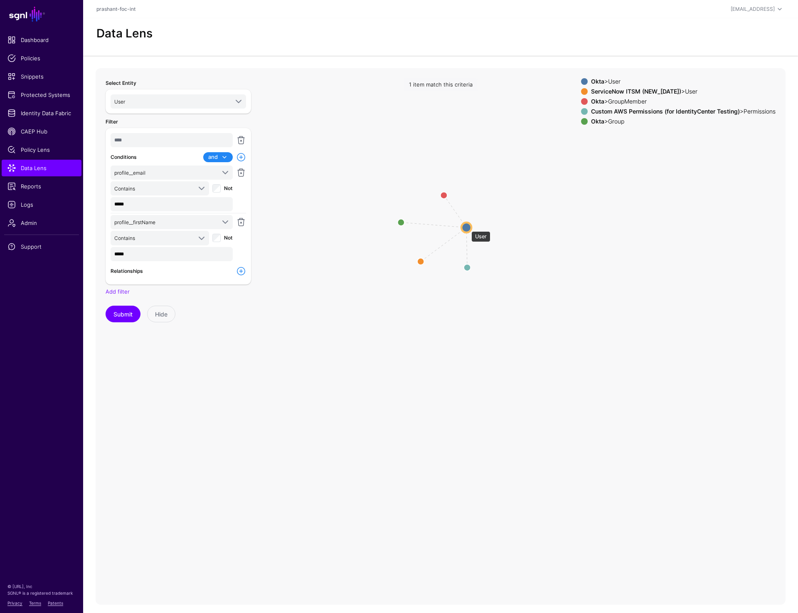
click at [467, 227] on circle at bounding box center [466, 227] width 10 height 10
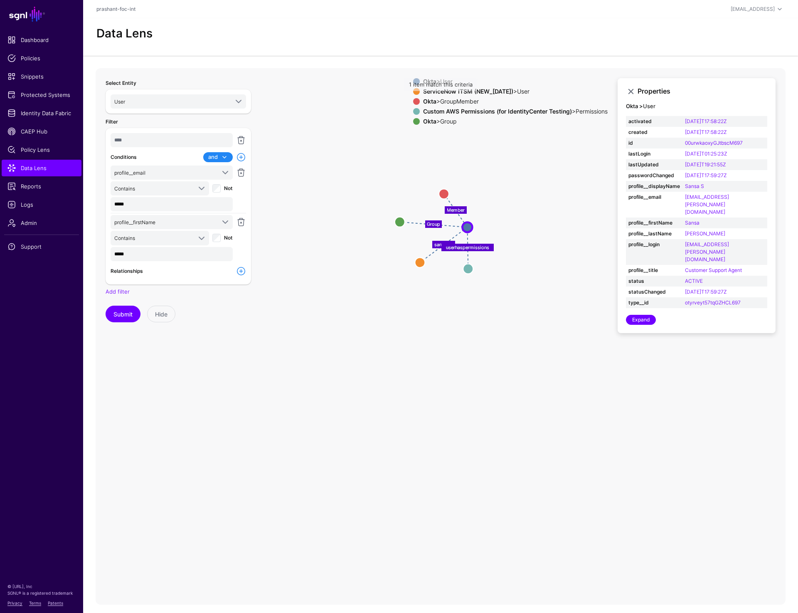
click at [241, 272] on link at bounding box center [241, 271] width 10 height 10
click at [196, 279] on link "Select relationship" at bounding box center [172, 286] width 122 height 14
click at [162, 364] on span "User.profile__email - User.email" at bounding box center [171, 365] width 109 height 7
click at [243, 288] on link at bounding box center [241, 286] width 10 height 10
click at [243, 298] on link at bounding box center [241, 300] width 10 height 10
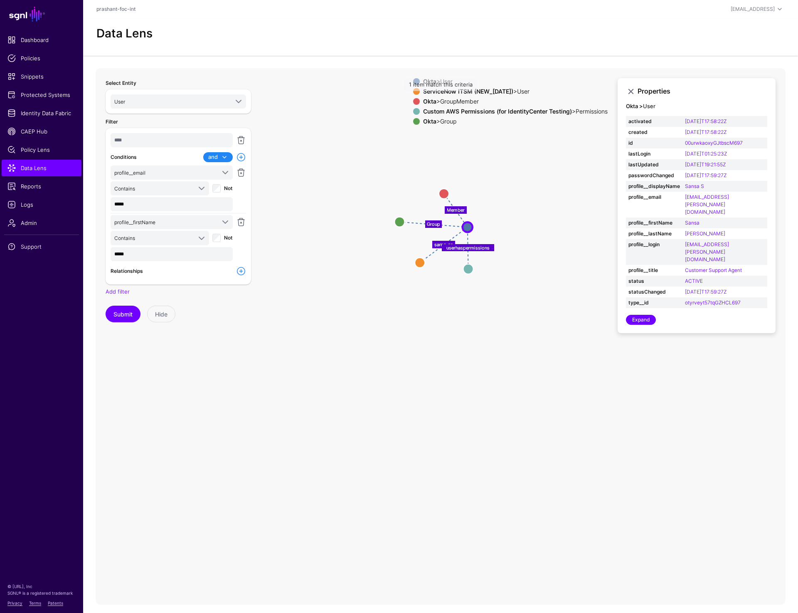
click at [242, 272] on link at bounding box center [241, 271] width 10 height 10
click at [197, 285] on span "Select relationship" at bounding box center [164, 286] width 101 height 9
click at [167, 356] on span "same_as User.profile__email - User.email" at bounding box center [171, 362] width 109 height 20
click at [242, 324] on link at bounding box center [241, 323] width 10 height 10
click at [130, 335] on button "Submit" at bounding box center [123, 337] width 35 height 17
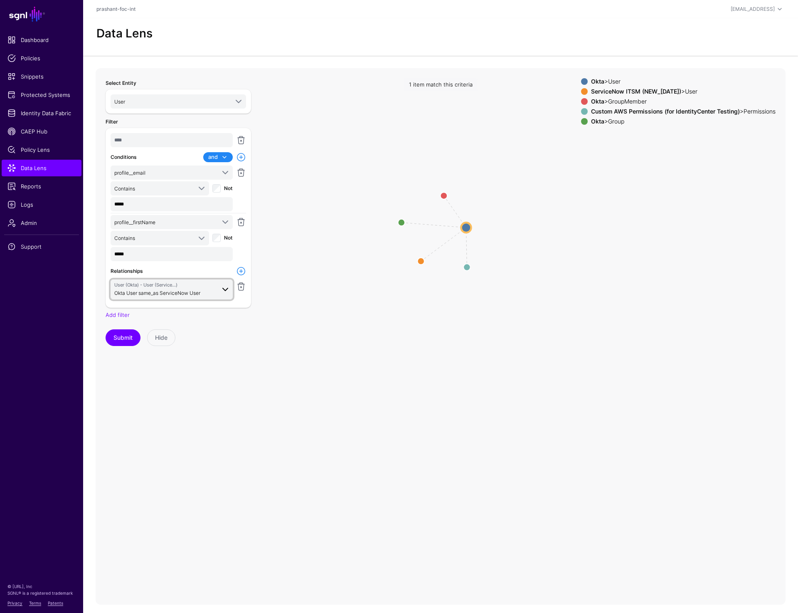
click at [175, 292] on span "Okta User same_as ServiceNow User" at bounding box center [157, 293] width 86 height 6
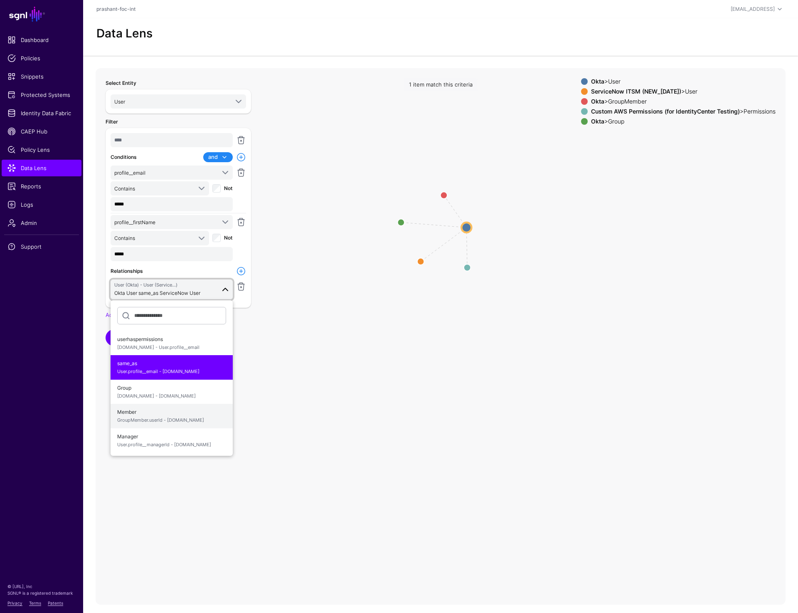
click at [126, 411] on span "Member GroupMember.userId - User.id" at bounding box center [171, 416] width 109 height 20
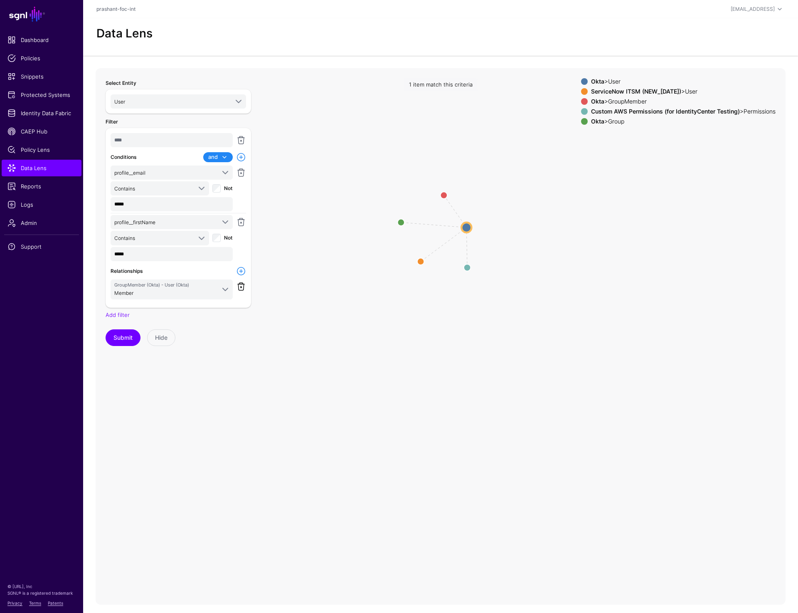
click at [241, 286] on link at bounding box center [241, 286] width 10 height 10
click at [116, 317] on button "Submit" at bounding box center [123, 313] width 35 height 17
